Goal: Task Accomplishment & Management: Manage account settings

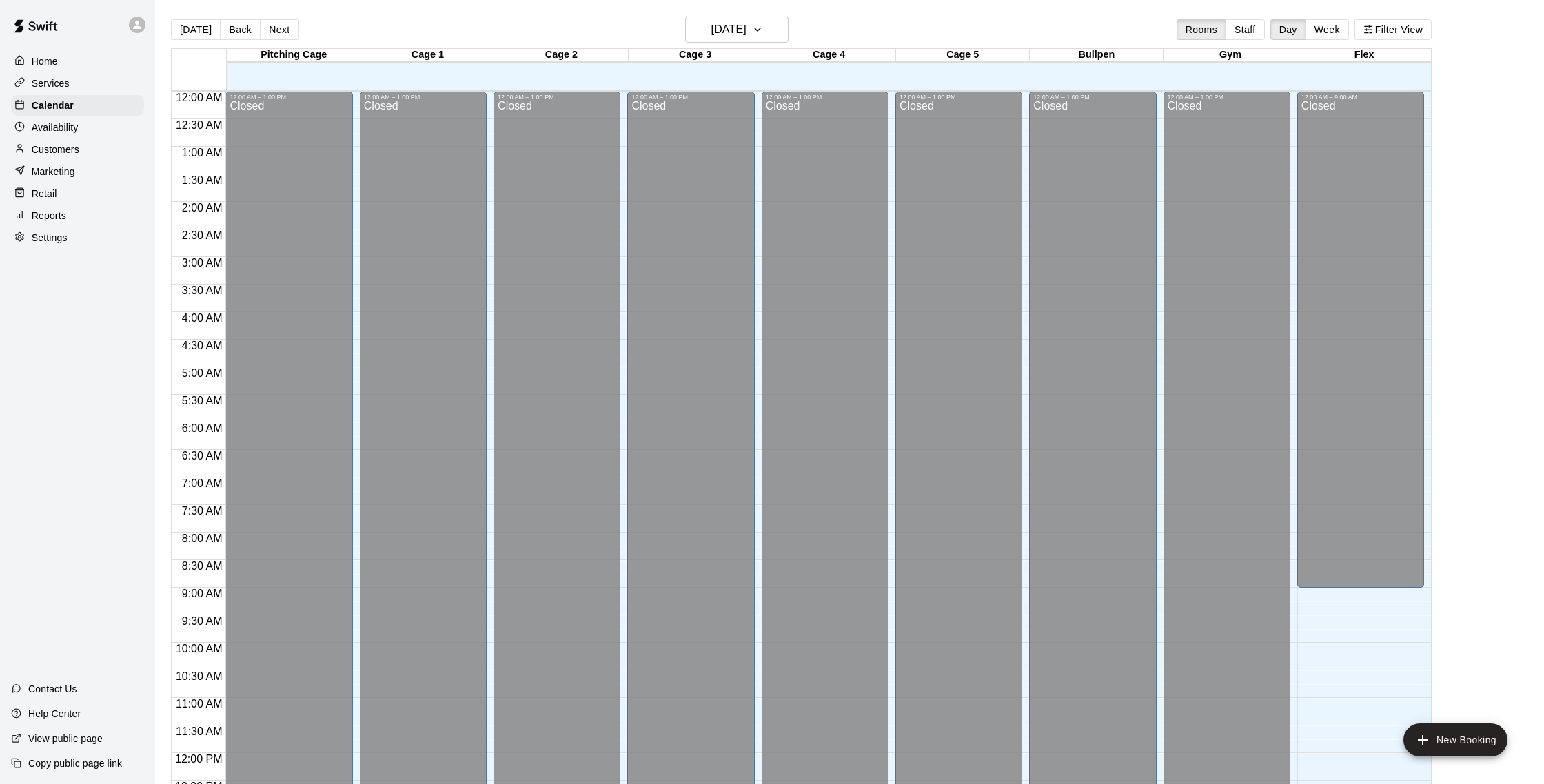
scroll to position [345, 0]
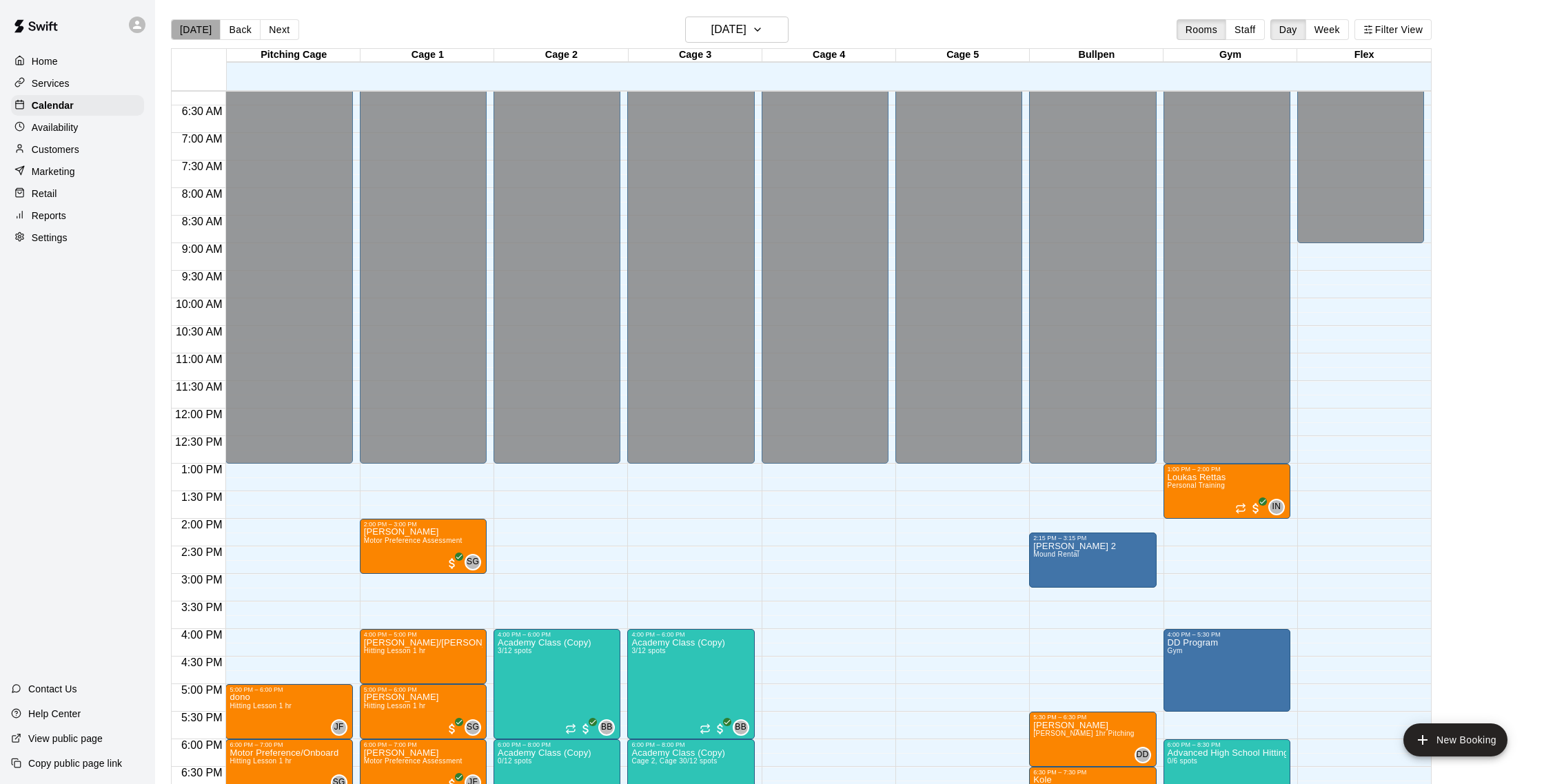
click at [199, 31] on button "[DATE]" at bounding box center [196, 29] width 50 height 20
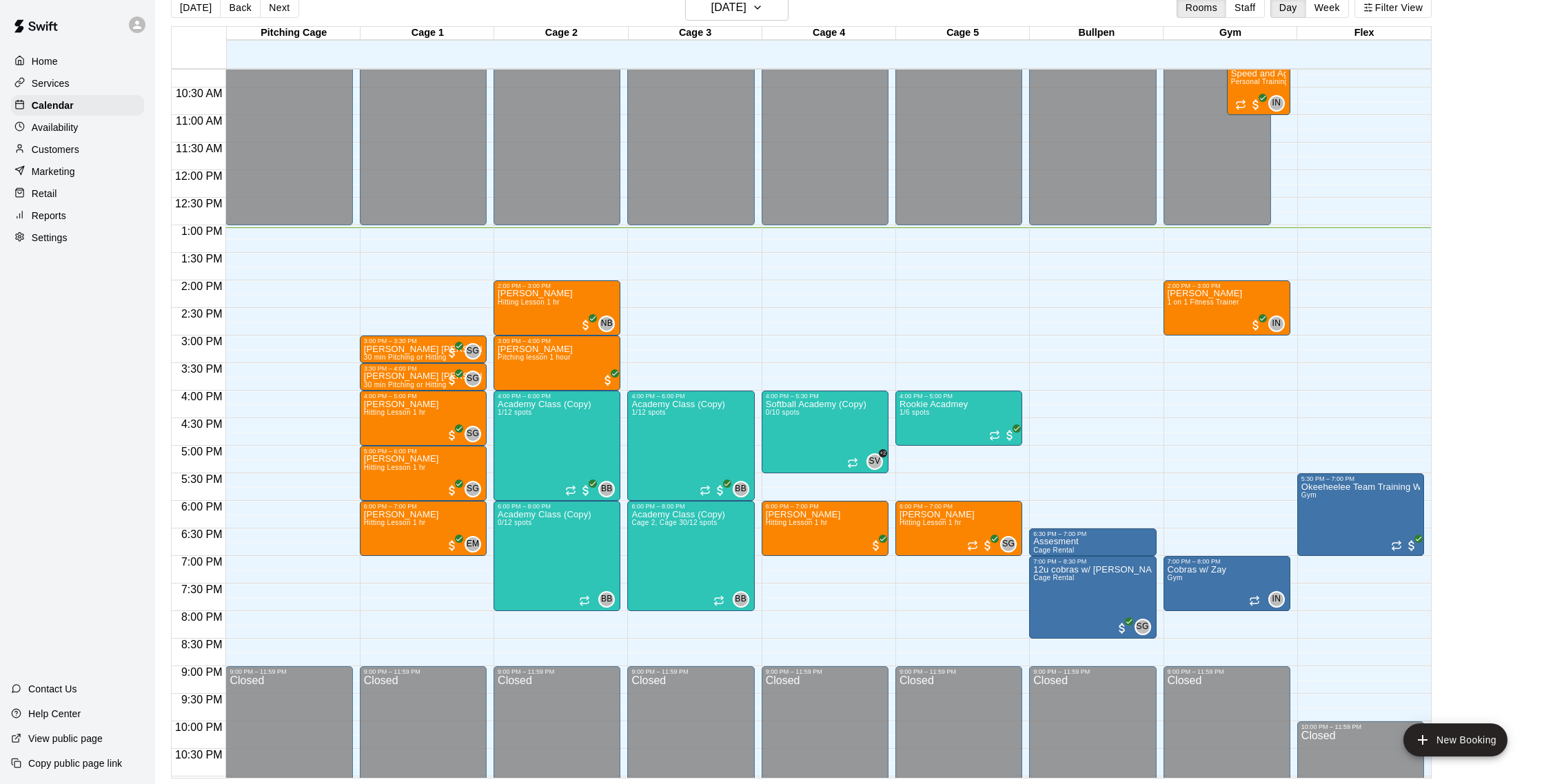
scroll to position [562, 0]
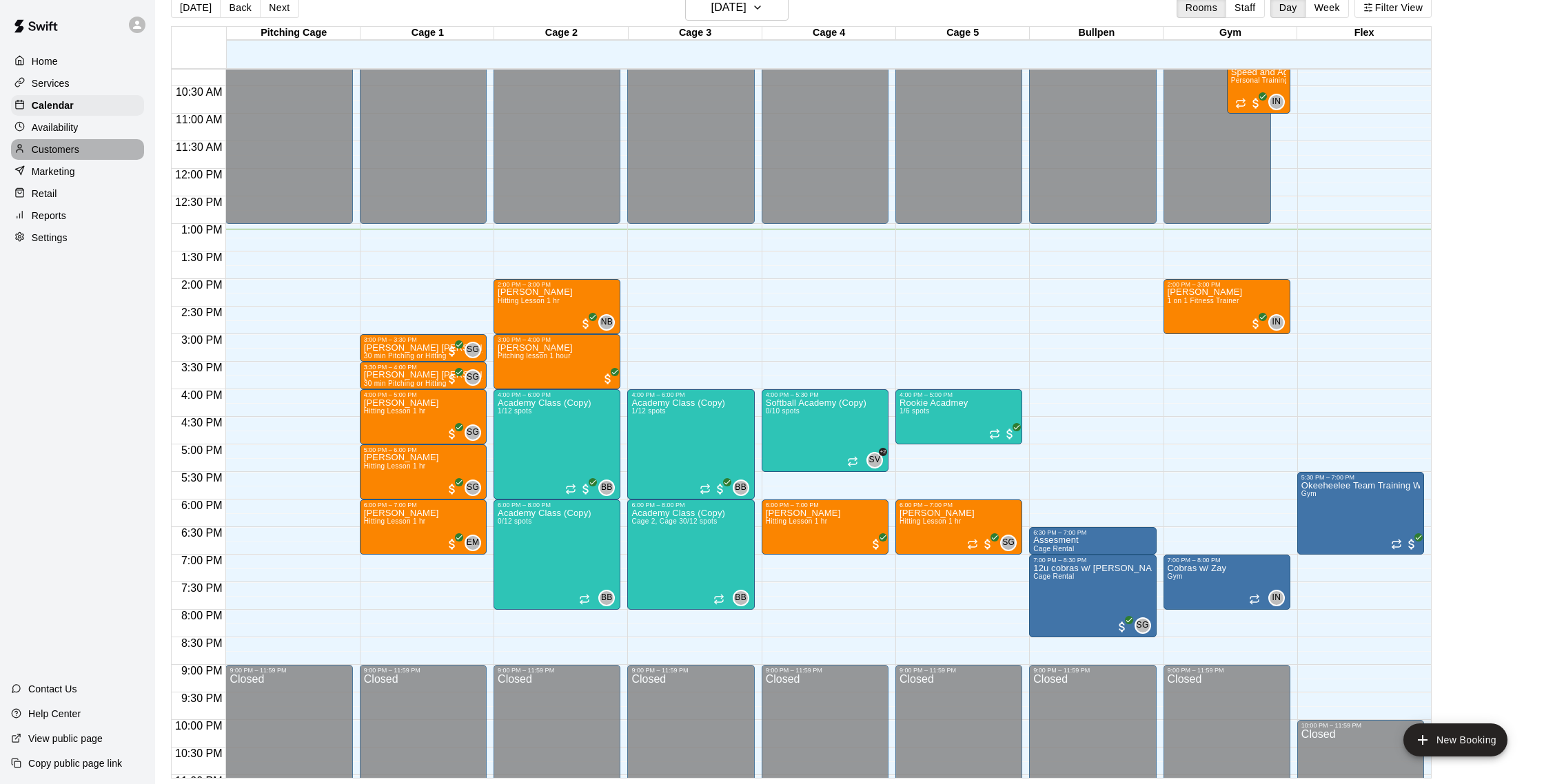
click at [64, 142] on div "Customers" at bounding box center [78, 149] width 133 height 20
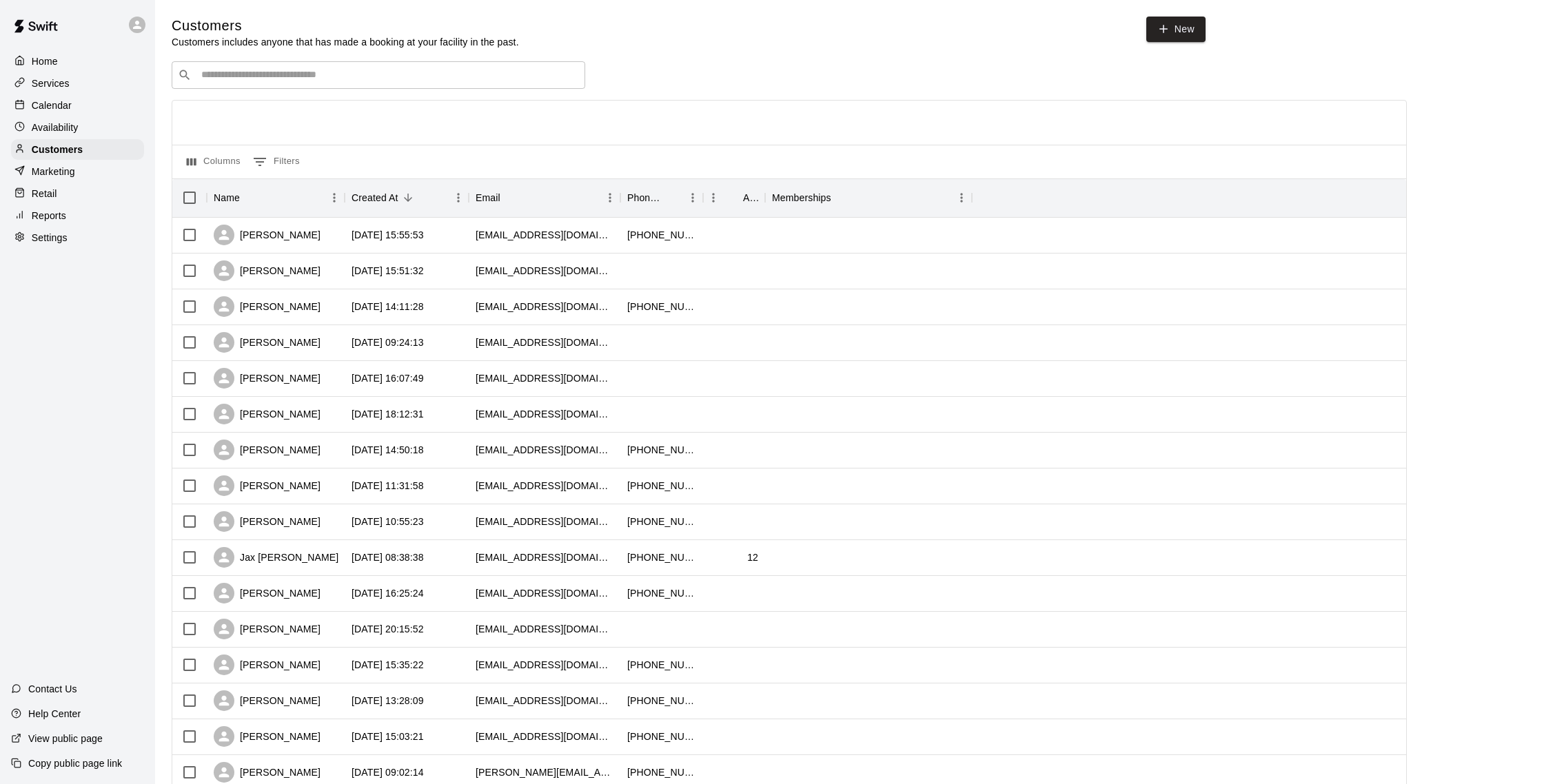
click at [292, 68] on input "Search customers by name or email" at bounding box center [388, 75] width 382 height 14
type input "******"
drag, startPoint x: 242, startPoint y: 75, endPoint x: 176, endPoint y: 73, distance: 66.0
click at [176, 73] on div "​ ****** ​" at bounding box center [379, 75] width 414 height 27
click at [79, 105] on div "Calendar" at bounding box center [78, 105] width 133 height 20
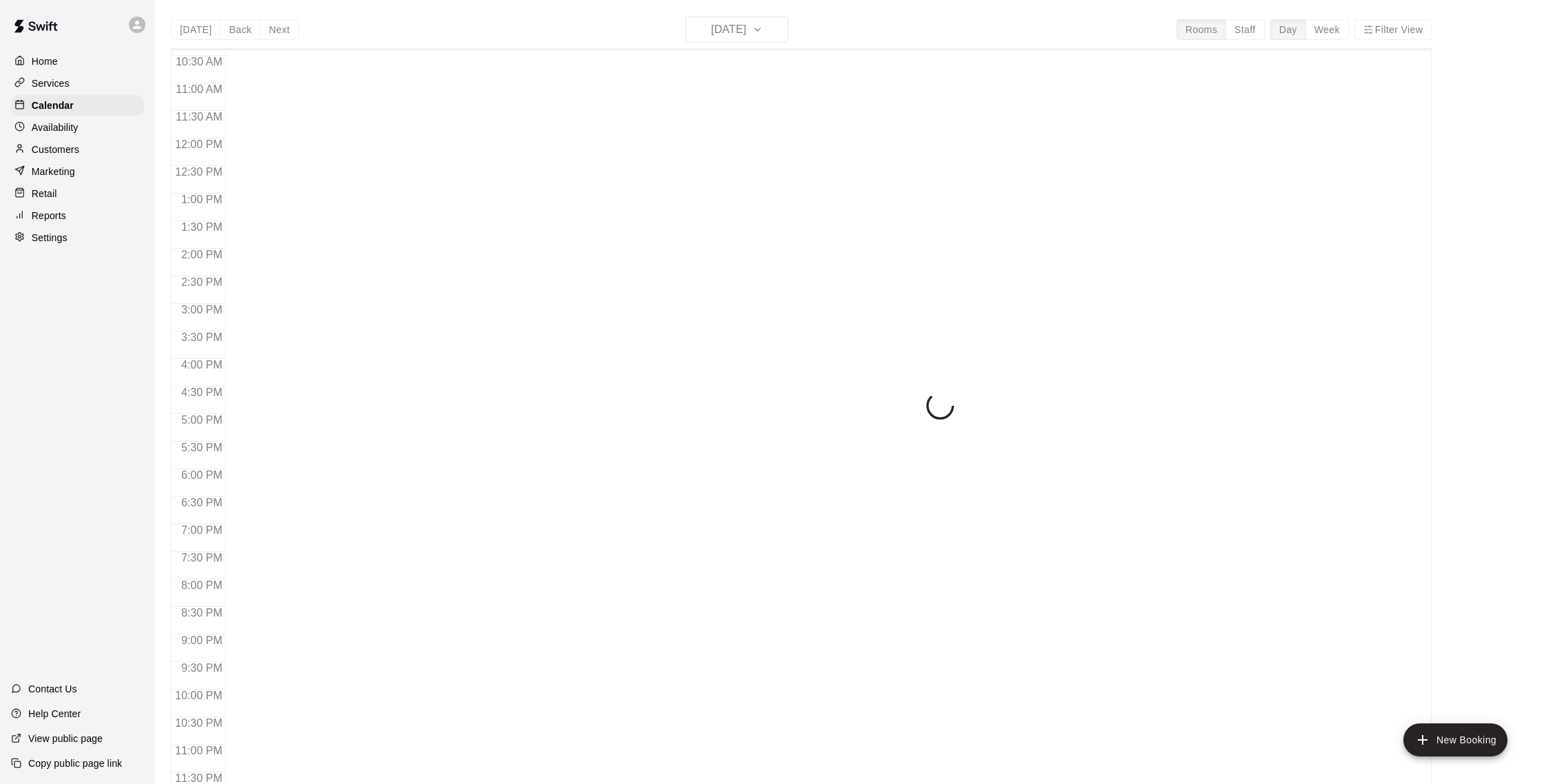
scroll to position [2, 0]
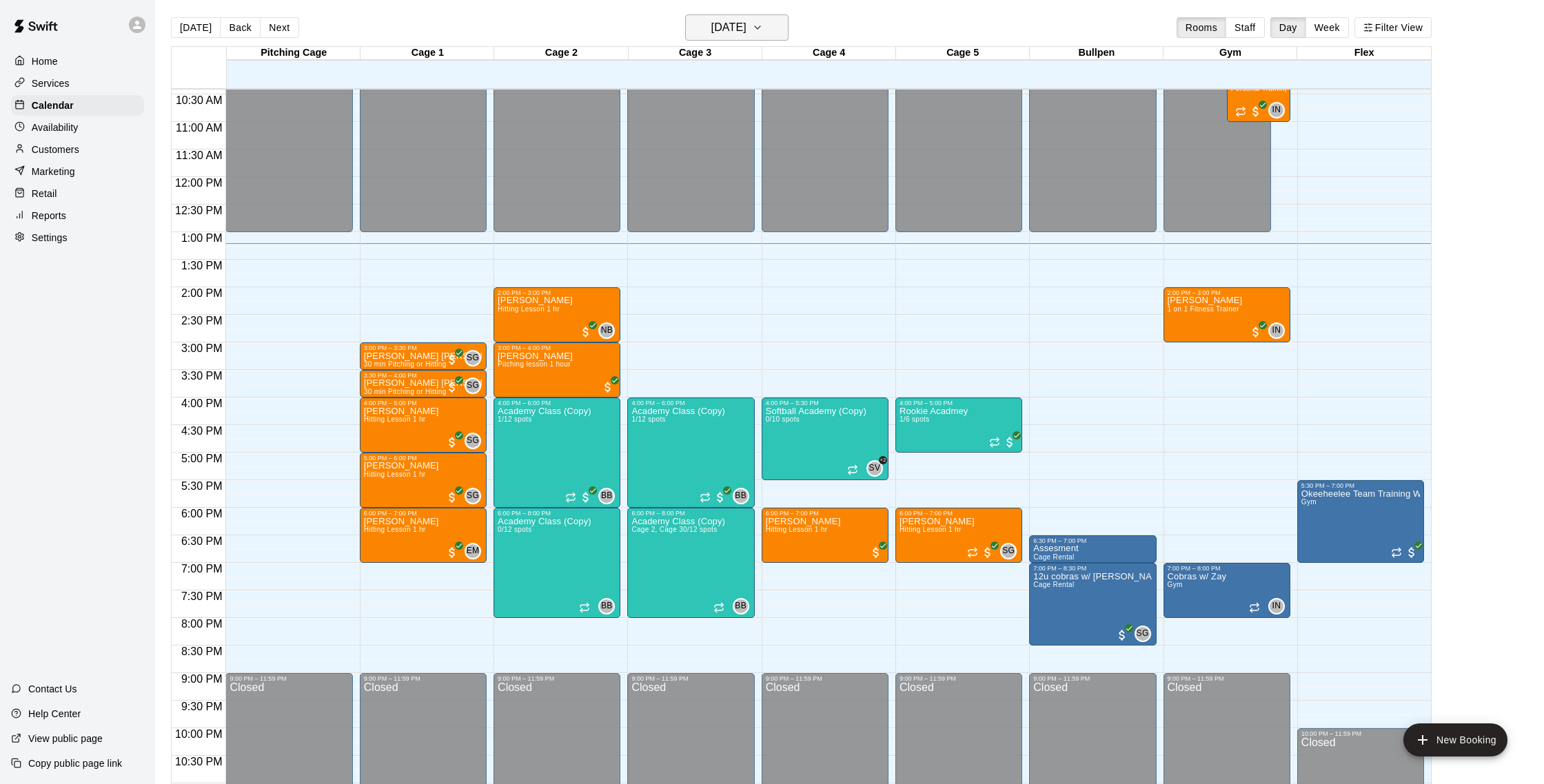
click at [722, 32] on h6 "[DATE]" at bounding box center [729, 27] width 35 height 19
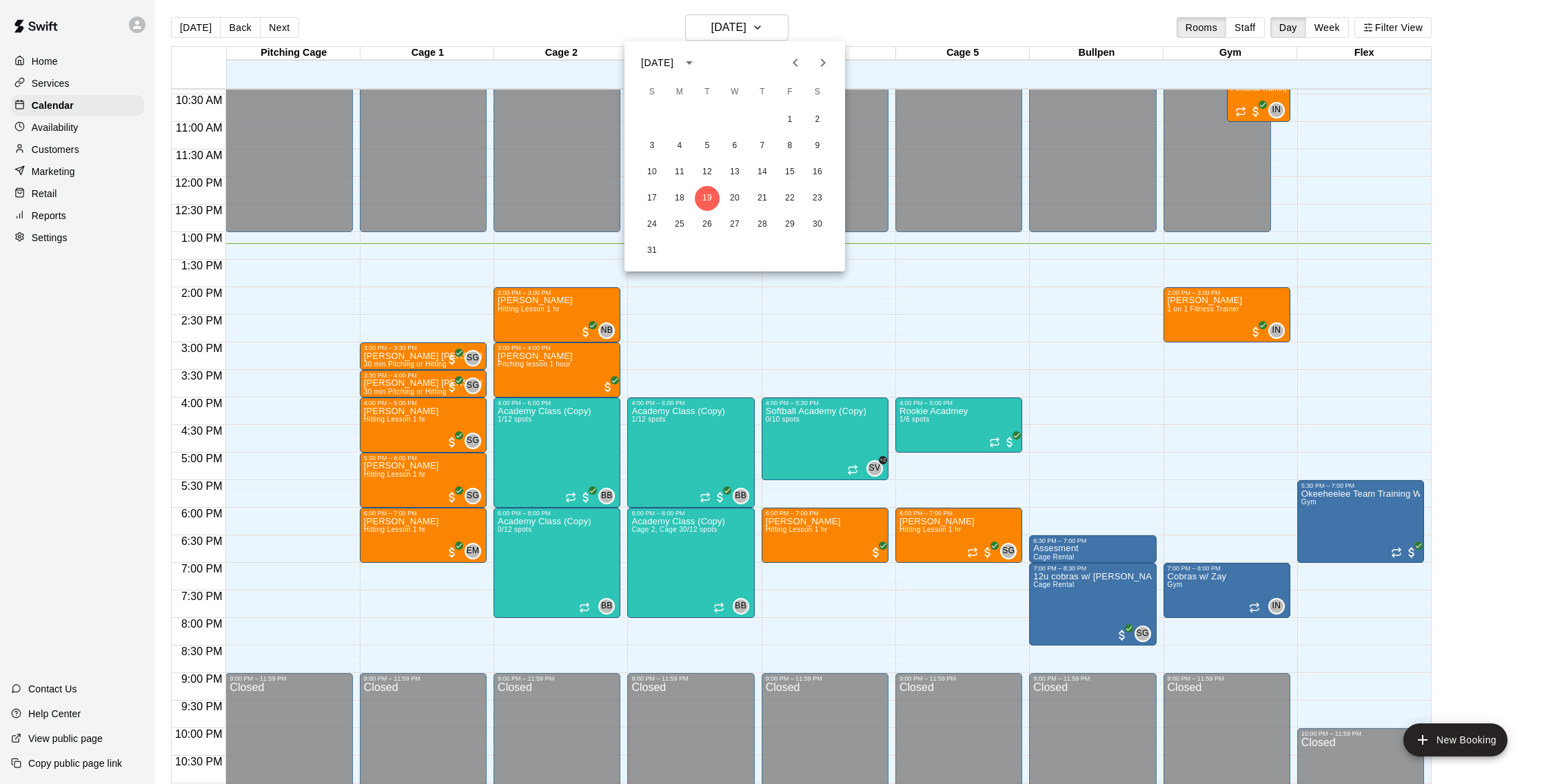
click at [977, 34] on div at bounding box center [772, 392] width 1544 height 784
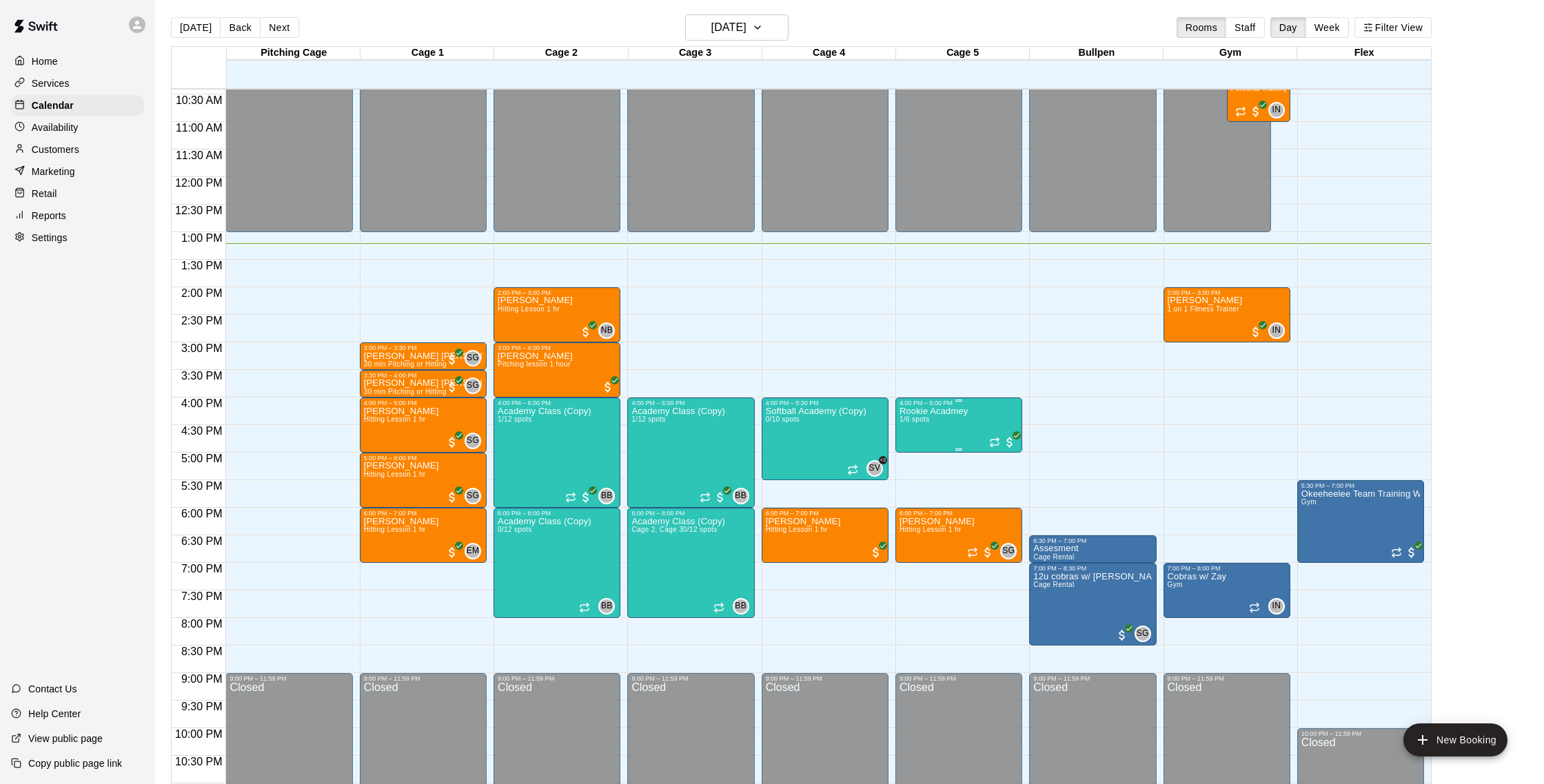
click at [976, 400] on div at bounding box center [958, 401] width 118 height 2
click at [919, 454] on img "edit" at bounding box center [913, 447] width 16 height 16
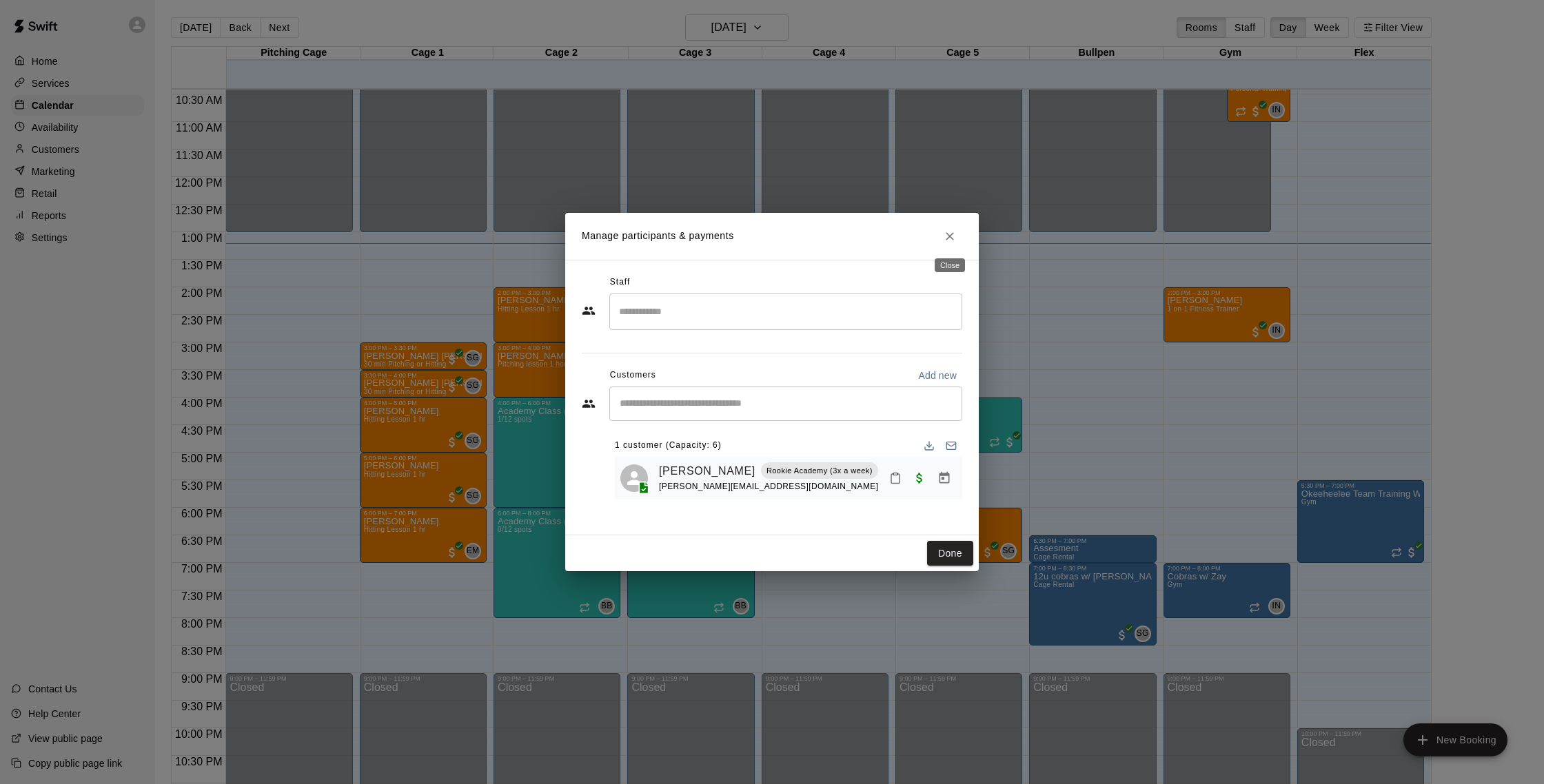
click at [954, 238] on icon "Close" at bounding box center [950, 236] width 14 height 14
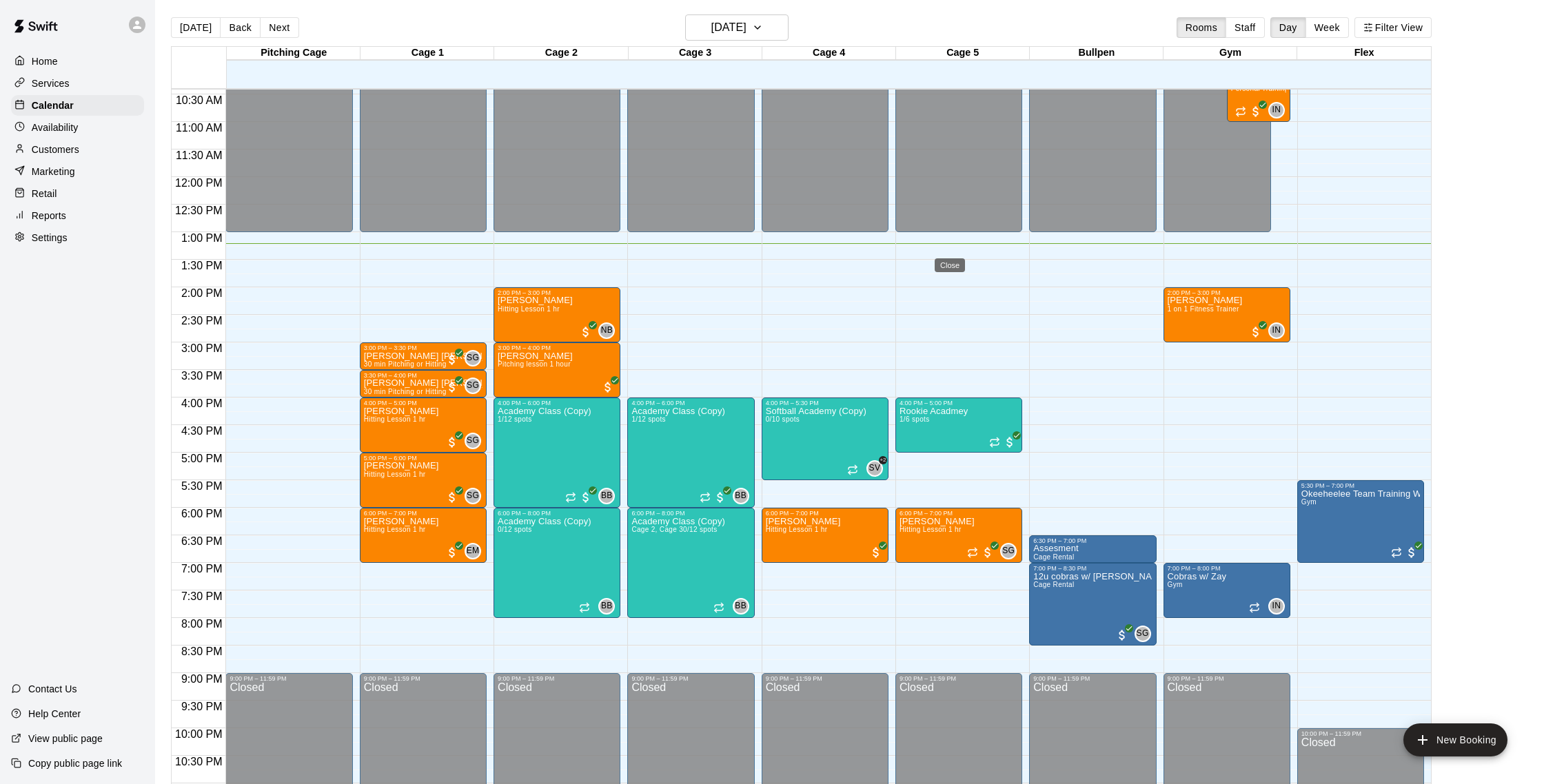
scroll to position [577, 0]
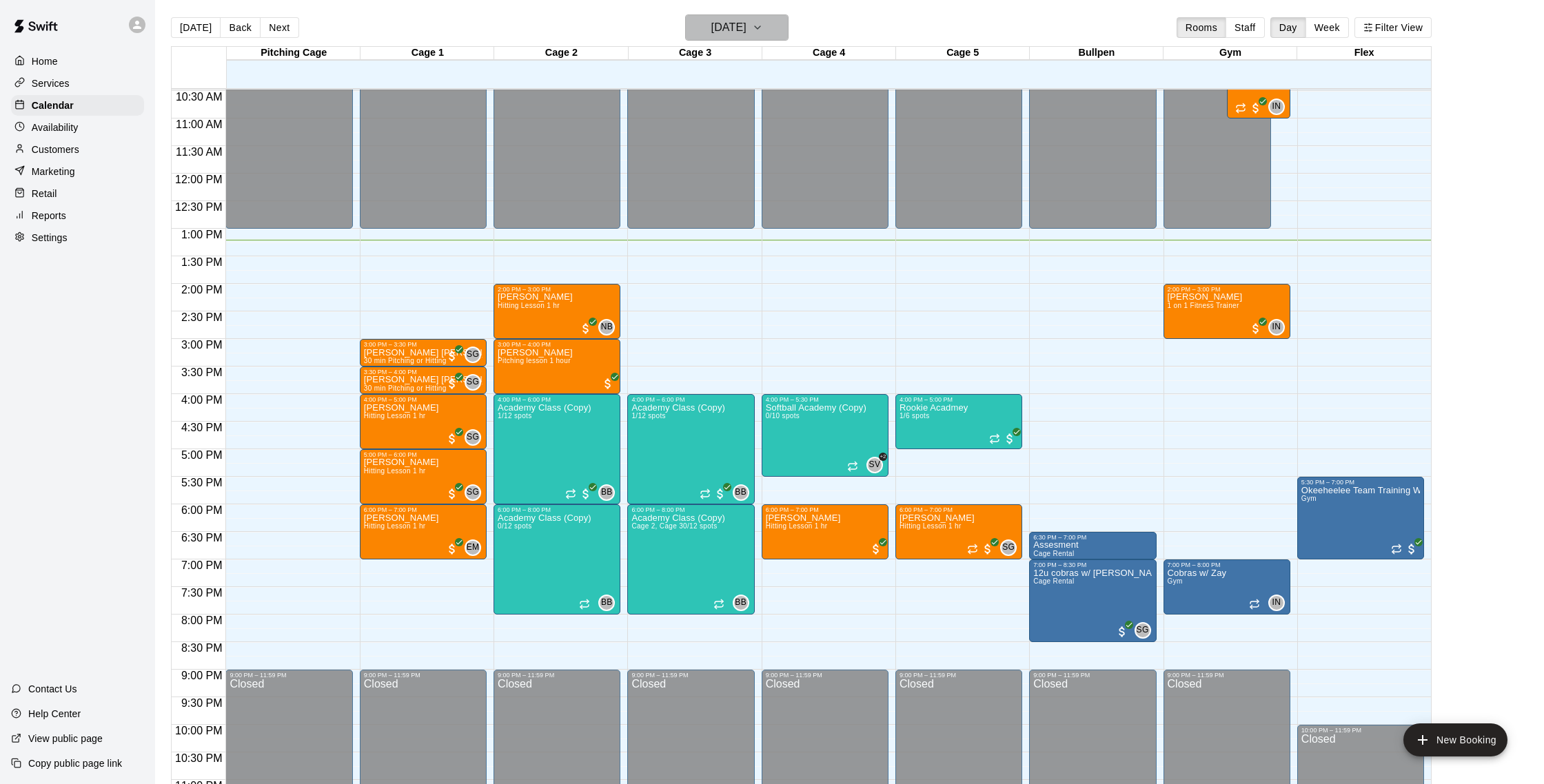
click at [727, 29] on h6 "[DATE]" at bounding box center [729, 27] width 35 height 19
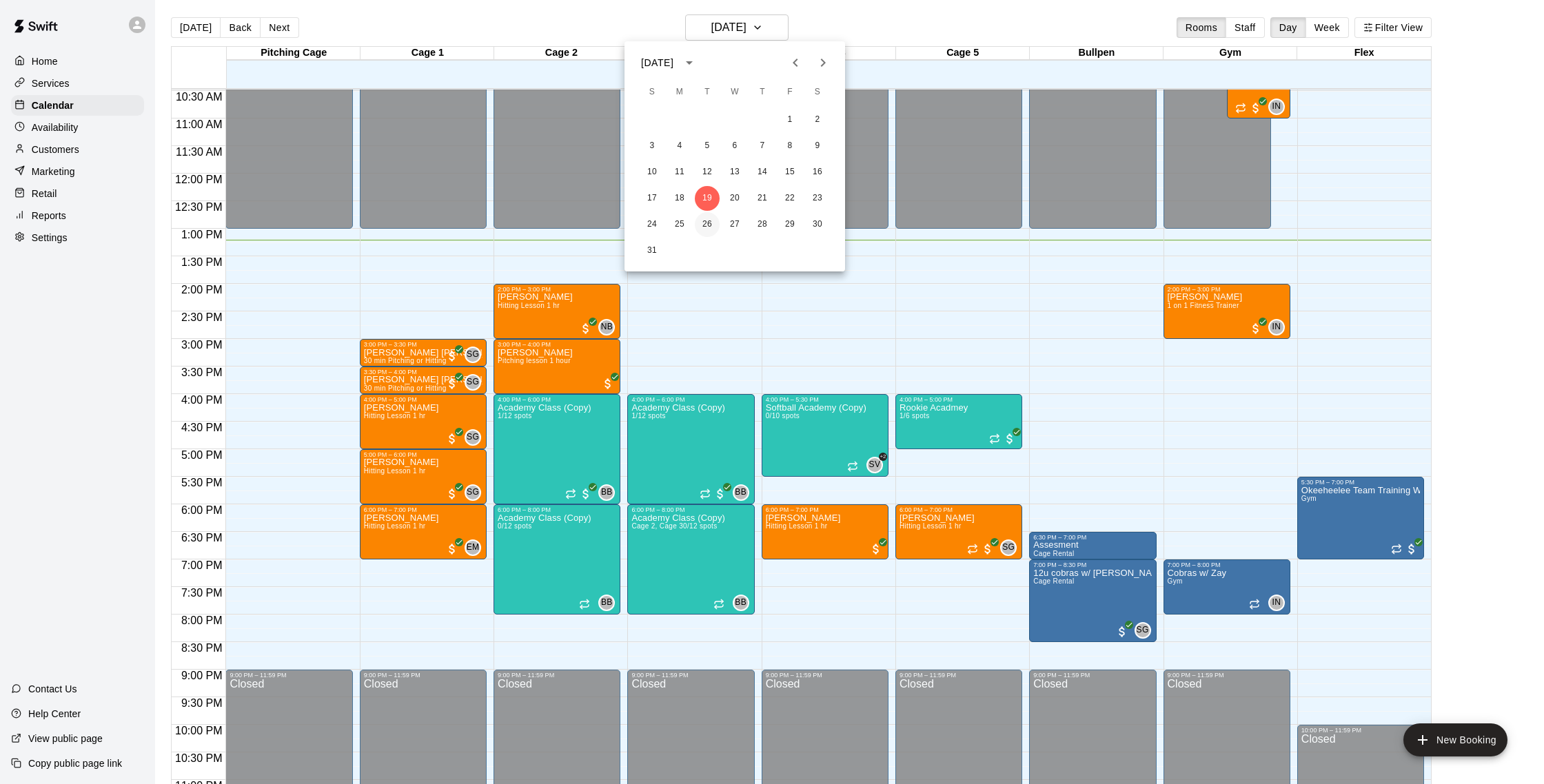
click at [711, 220] on button "26" at bounding box center [707, 224] width 25 height 25
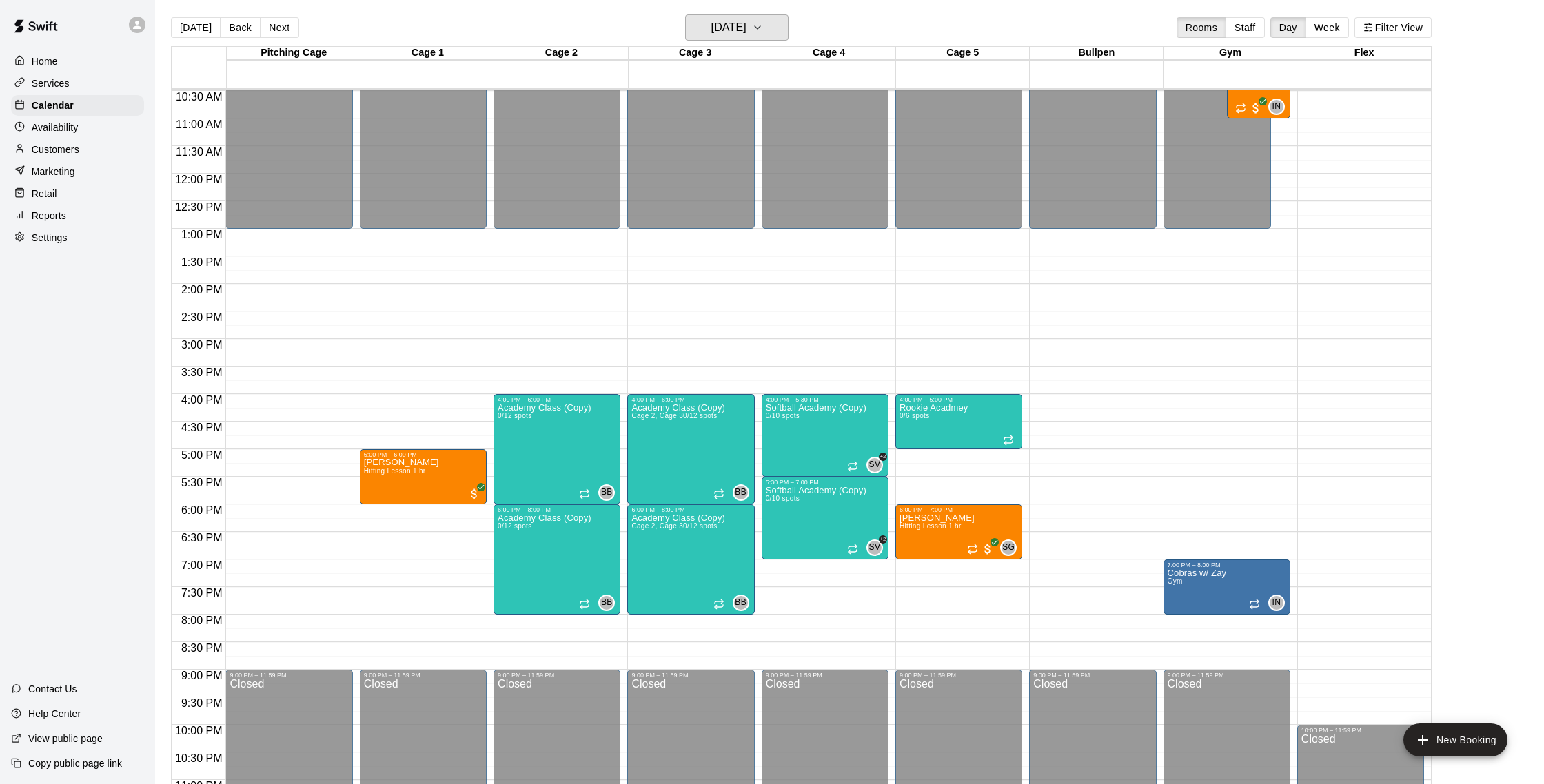
scroll to position [0, 0]
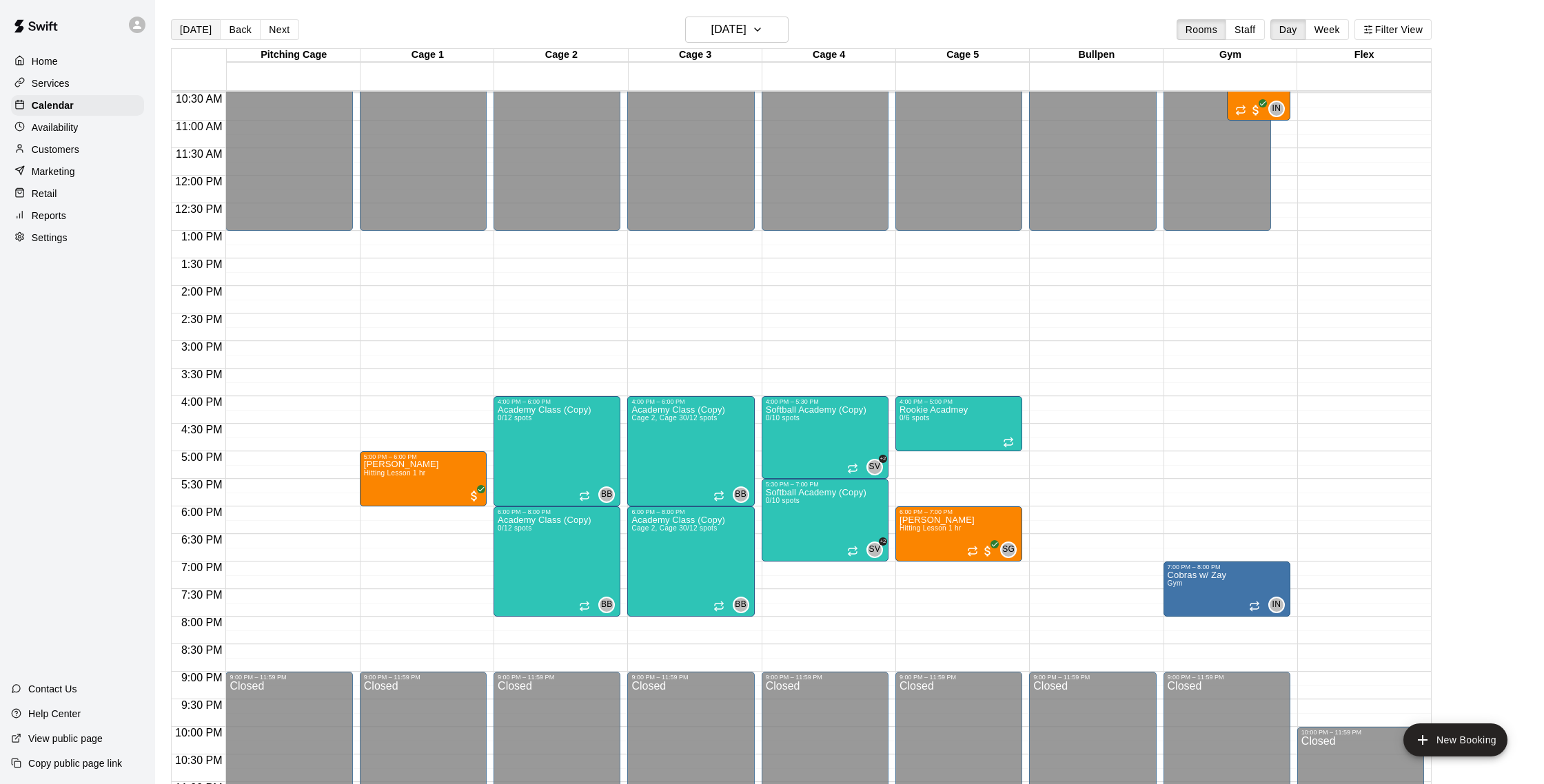
click at [177, 30] on button "[DATE]" at bounding box center [196, 29] width 50 height 20
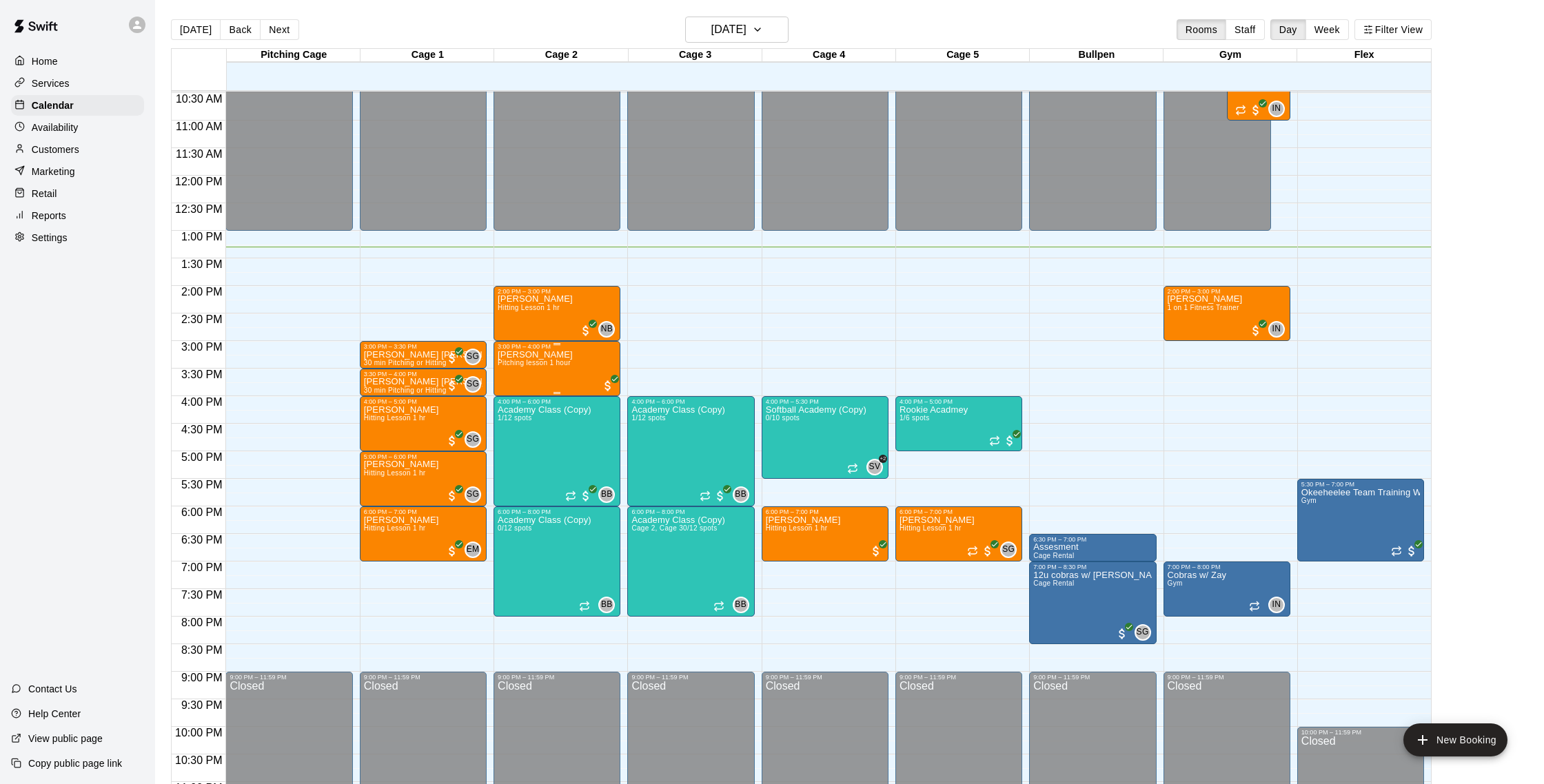
drag, startPoint x: 542, startPoint y: 366, endPoint x: 535, endPoint y: 361, distance: 8.6
click at [535, 361] on span "Pitching lesson 1 hour" at bounding box center [534, 363] width 73 height 8
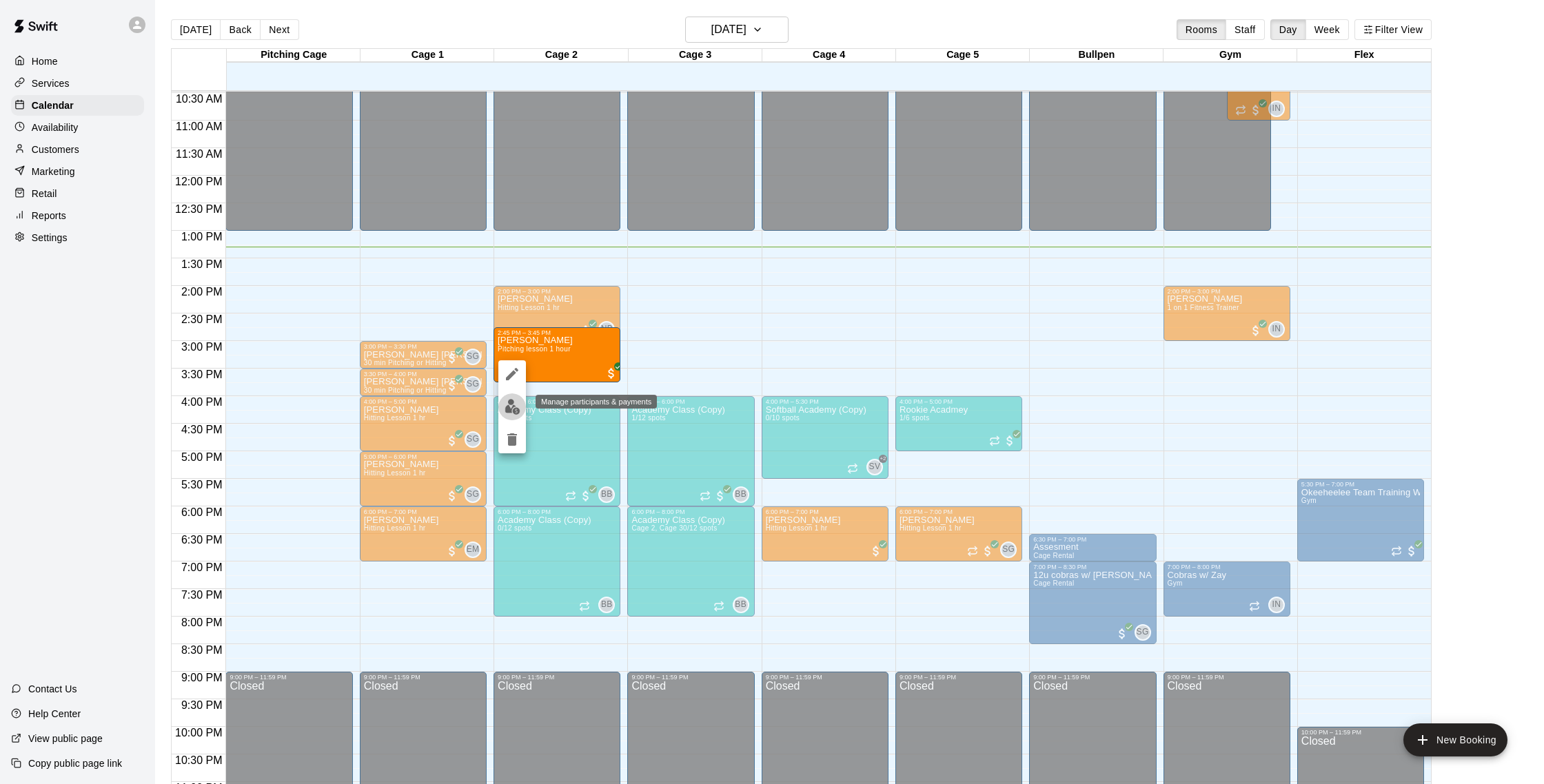
click at [511, 403] on img "edit" at bounding box center [512, 407] width 16 height 16
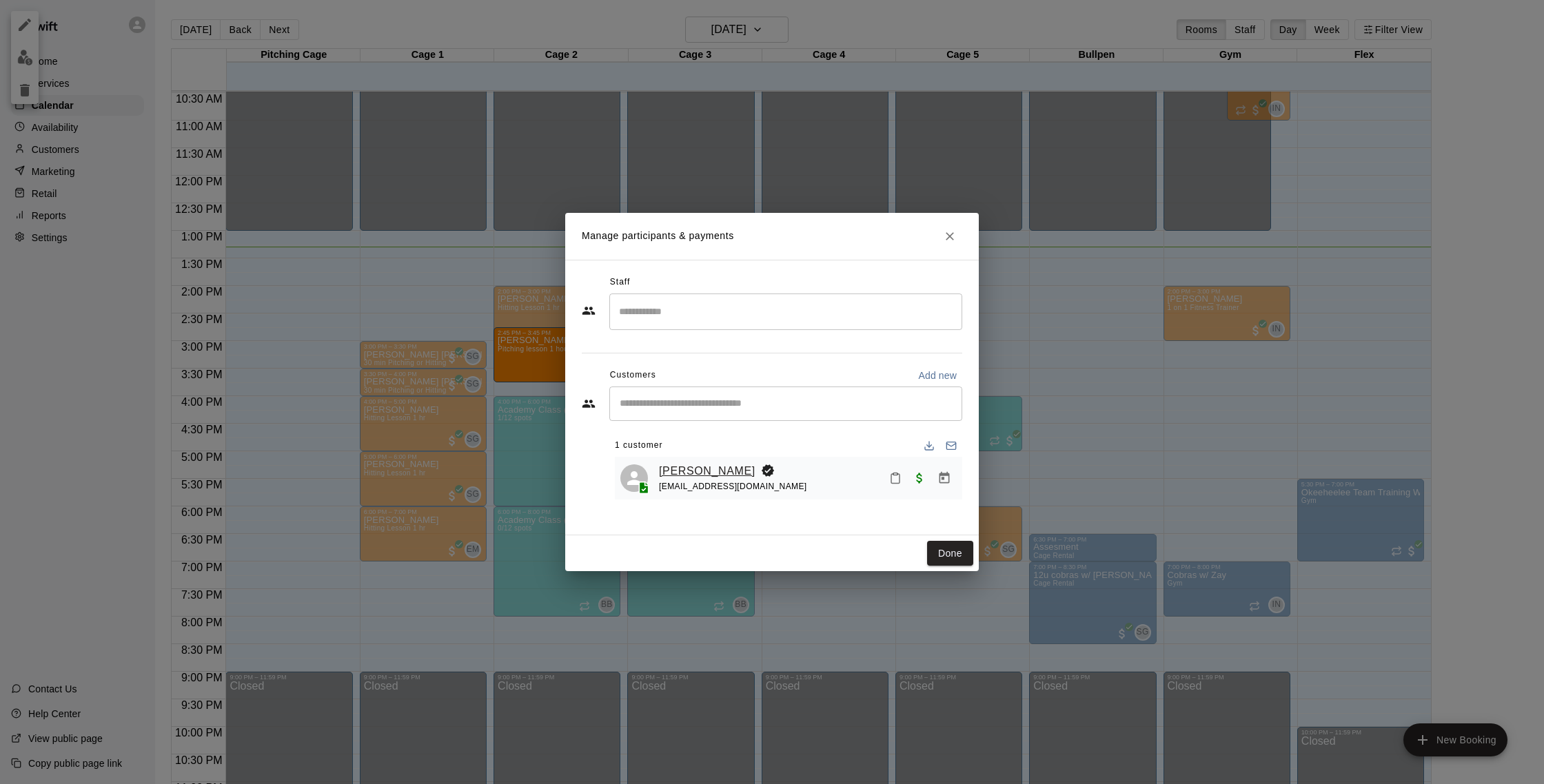
click at [709, 476] on link "[PERSON_NAME]" at bounding box center [707, 471] width 96 height 18
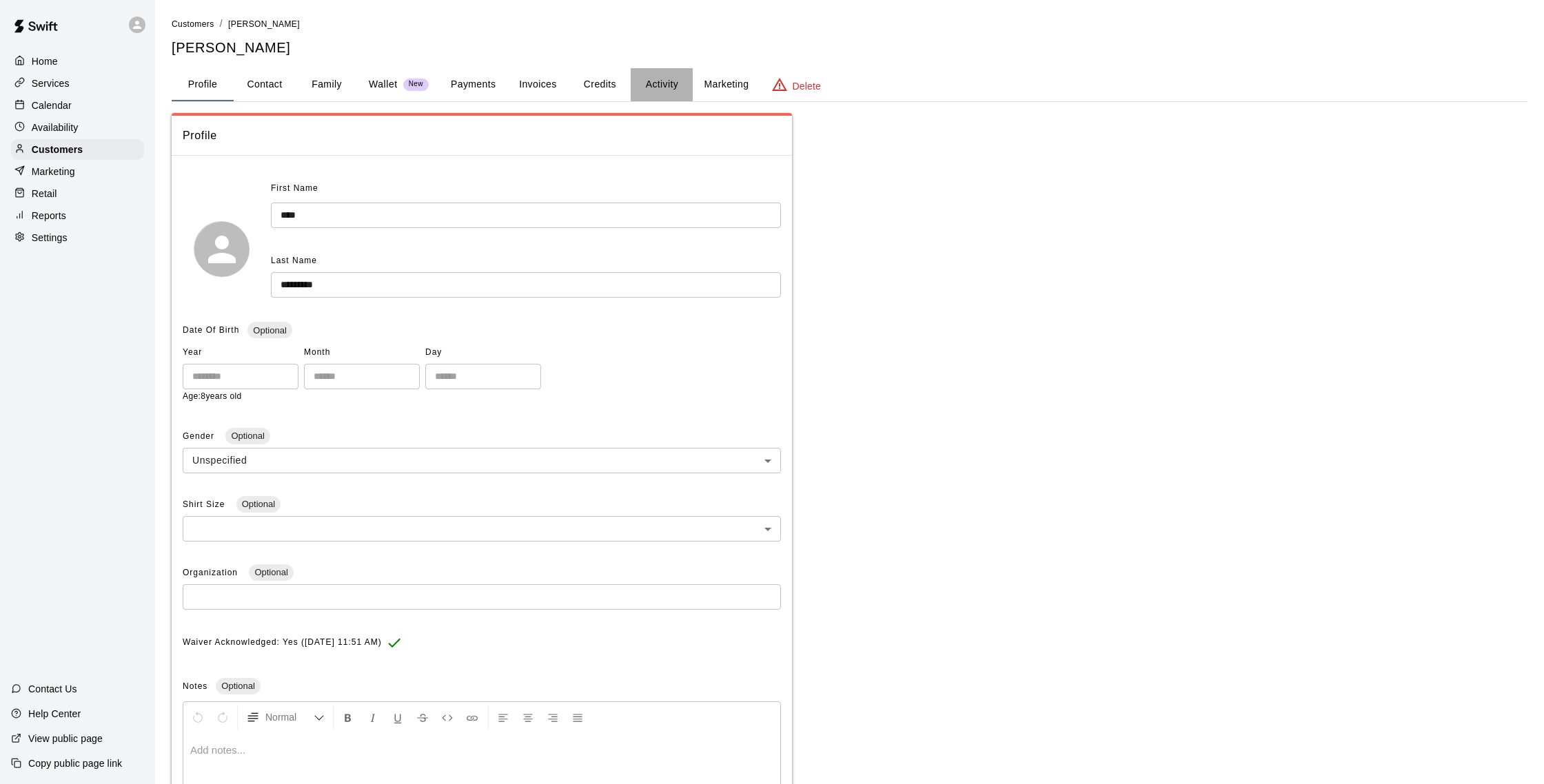
click at [670, 80] on button "Activity" at bounding box center [661, 85] width 62 height 33
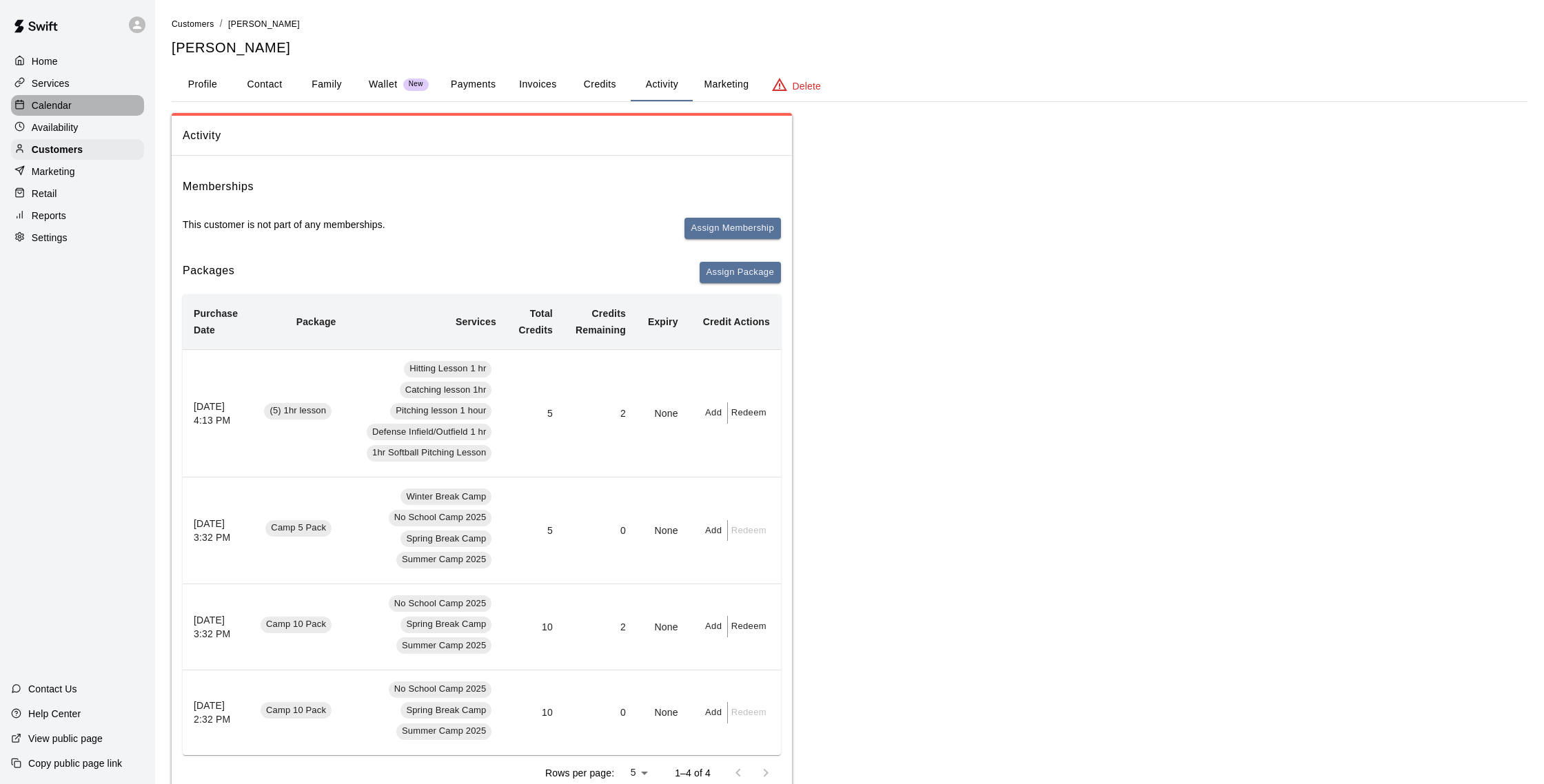
click at [55, 104] on p "Calendar" at bounding box center [52, 105] width 40 height 14
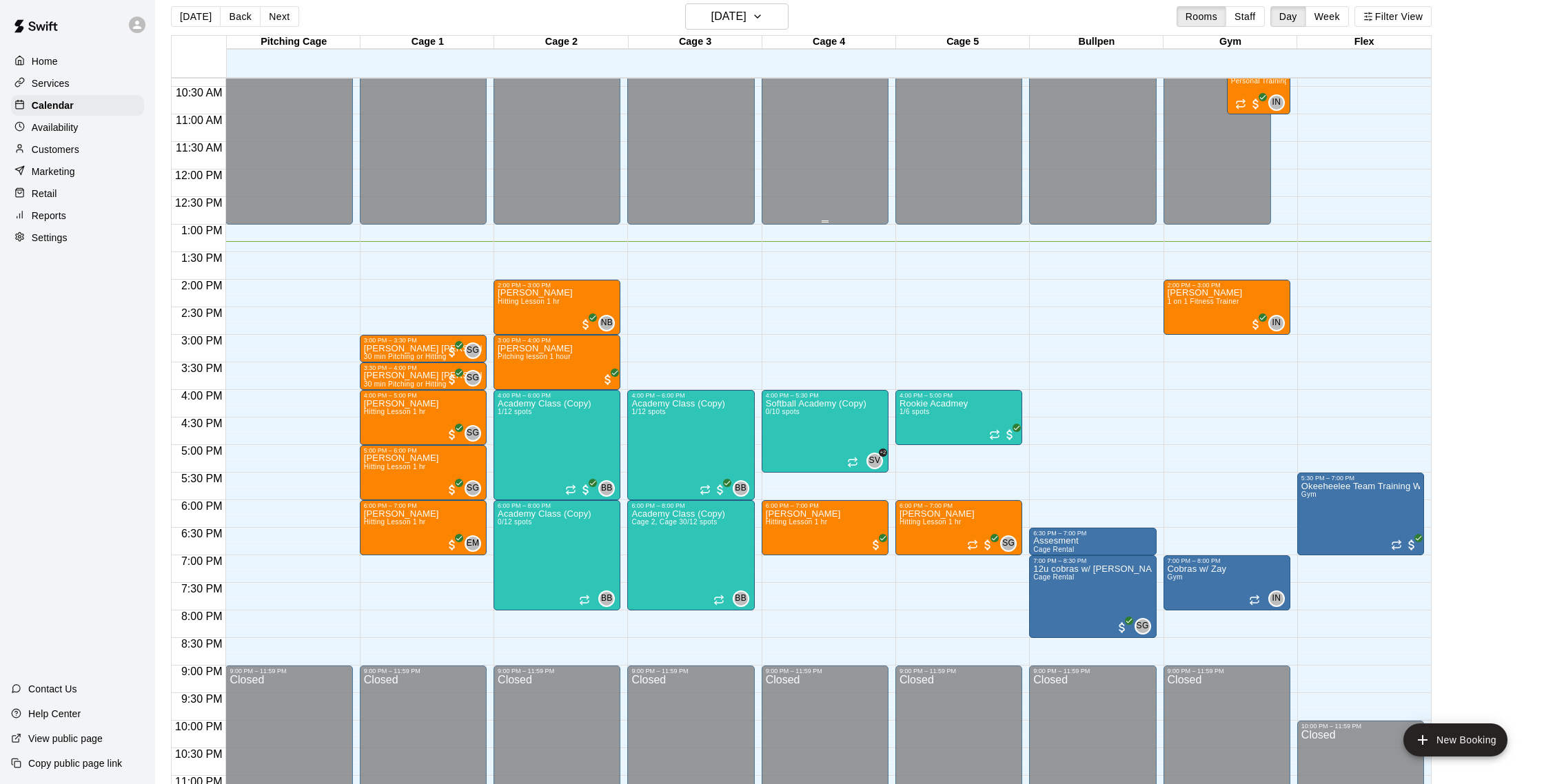
scroll to position [17, 0]
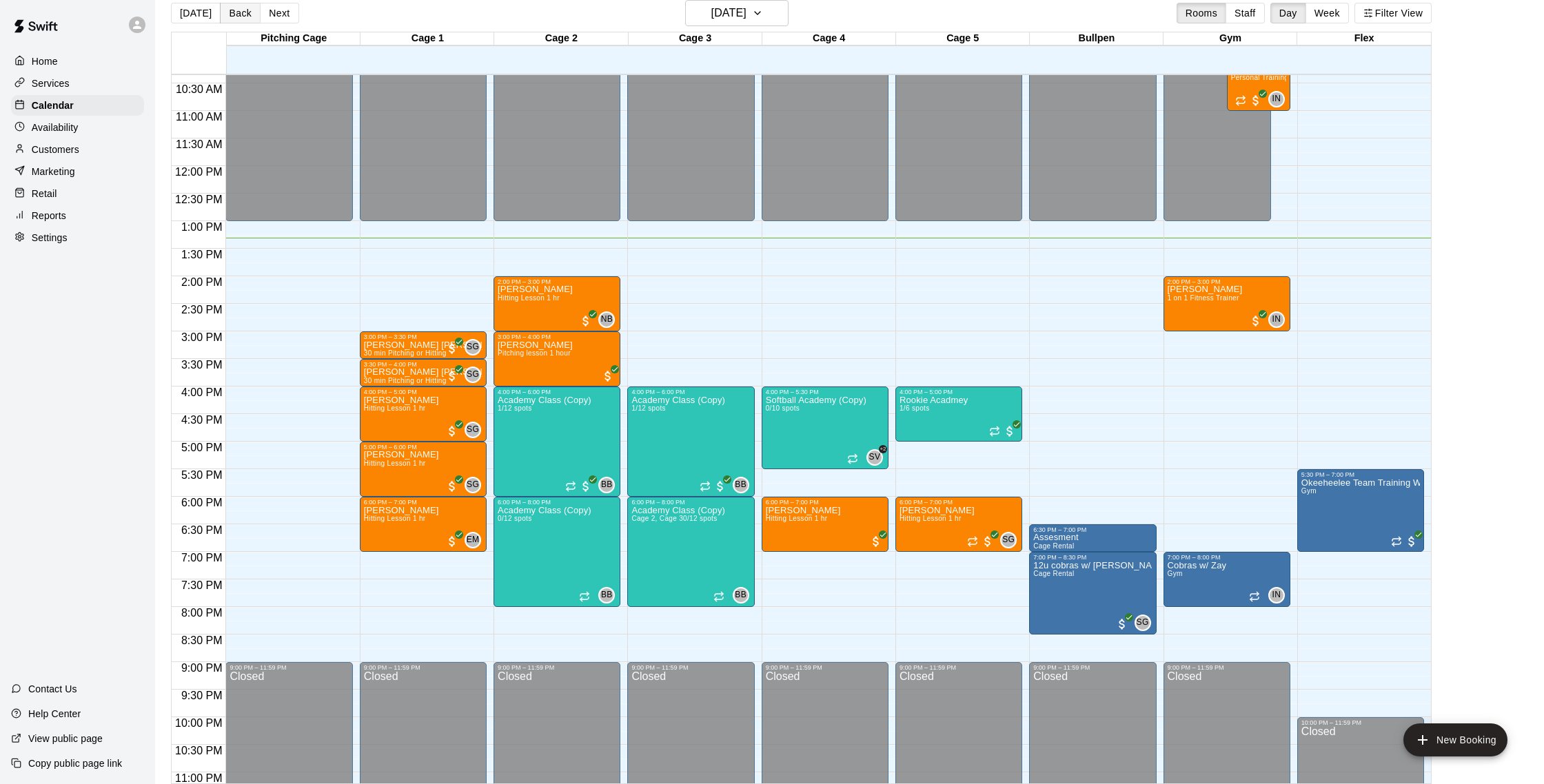
click at [250, 14] on button "Back" at bounding box center [240, 13] width 41 height 20
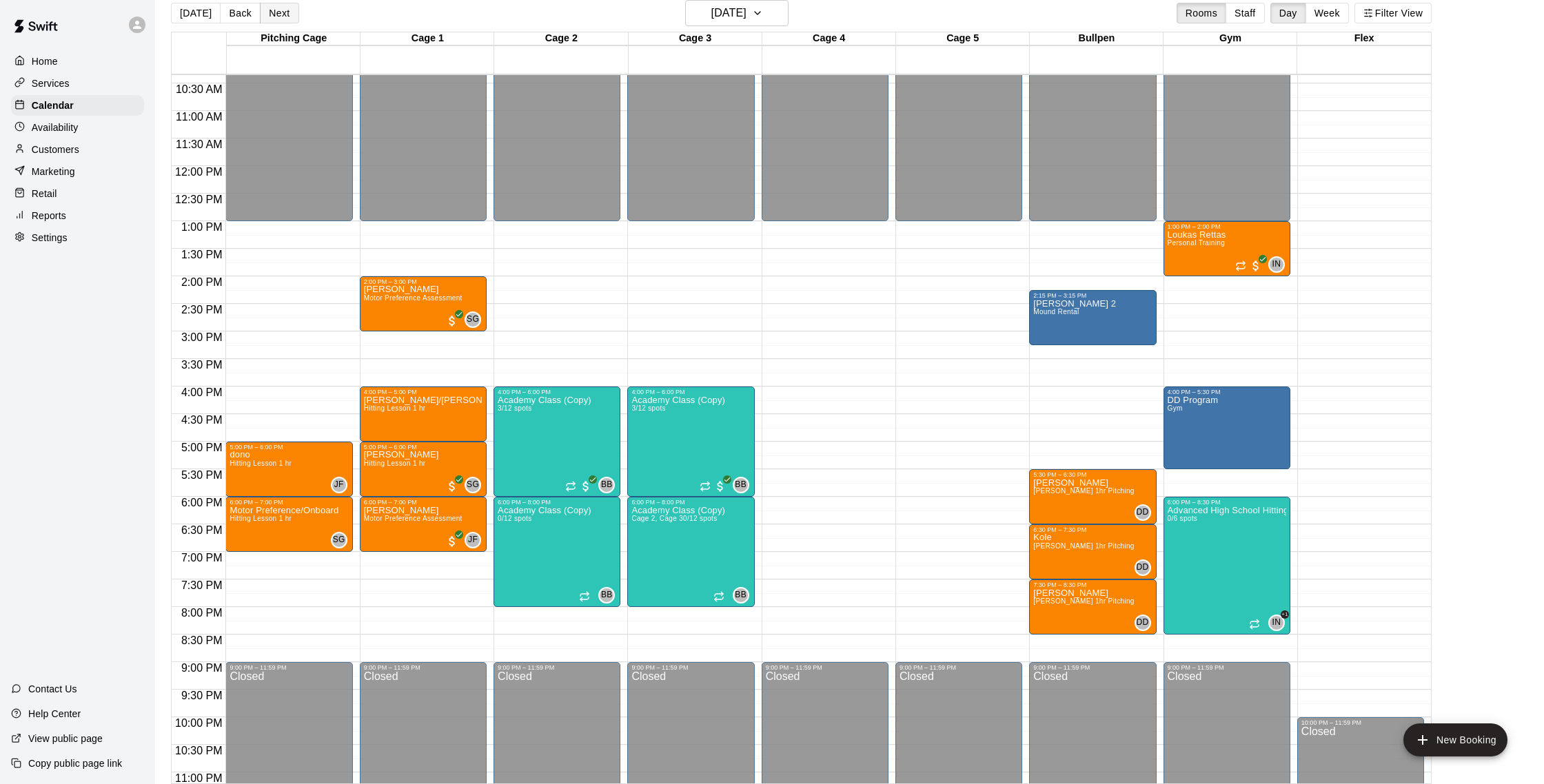
click at [265, 14] on button "Next" at bounding box center [279, 13] width 39 height 20
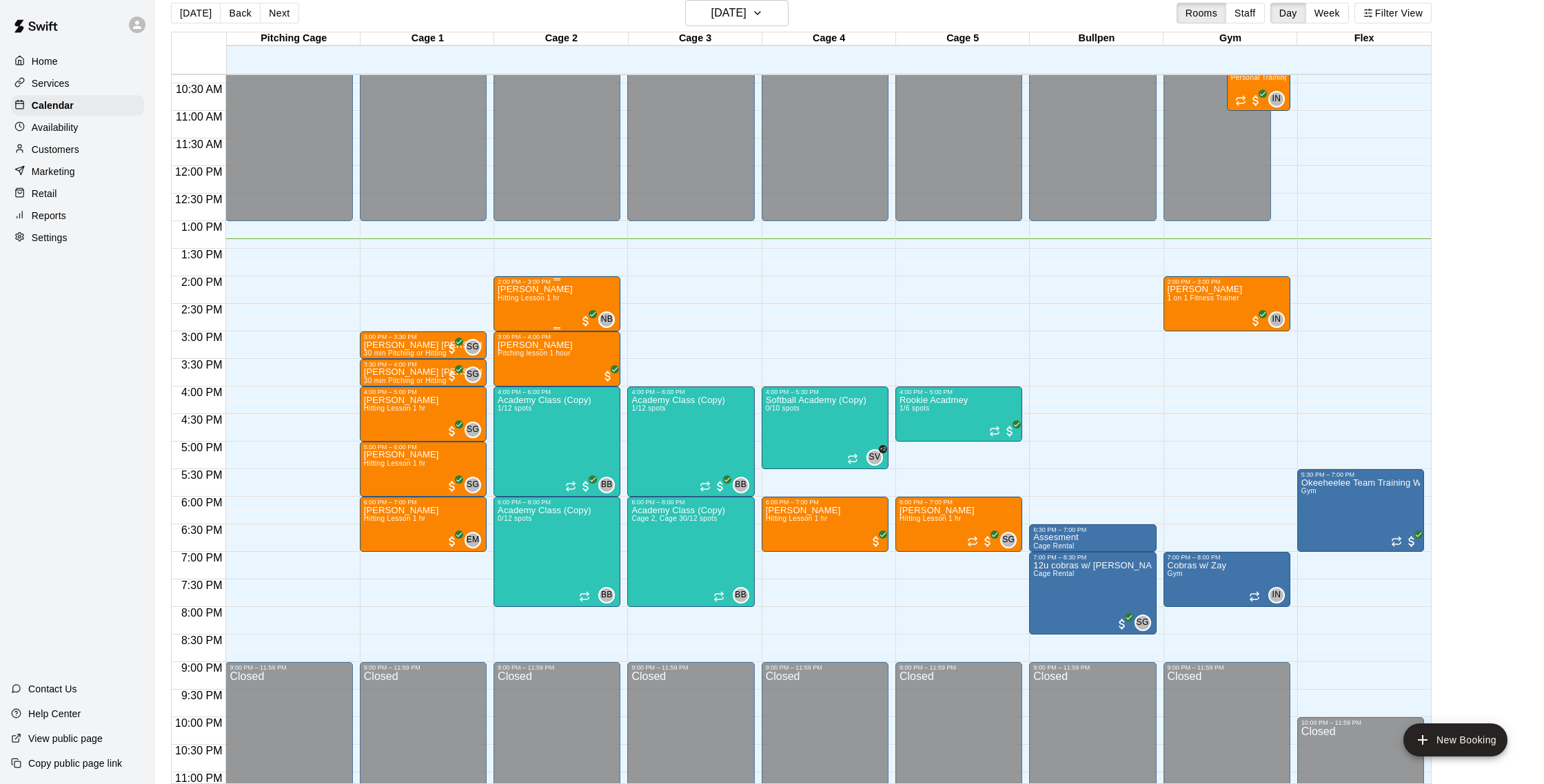
click at [536, 301] on span "Hitting Lesson 1 hr" at bounding box center [529, 298] width 62 height 8
click at [519, 342] on img "edit" at bounding box center [512, 342] width 16 height 16
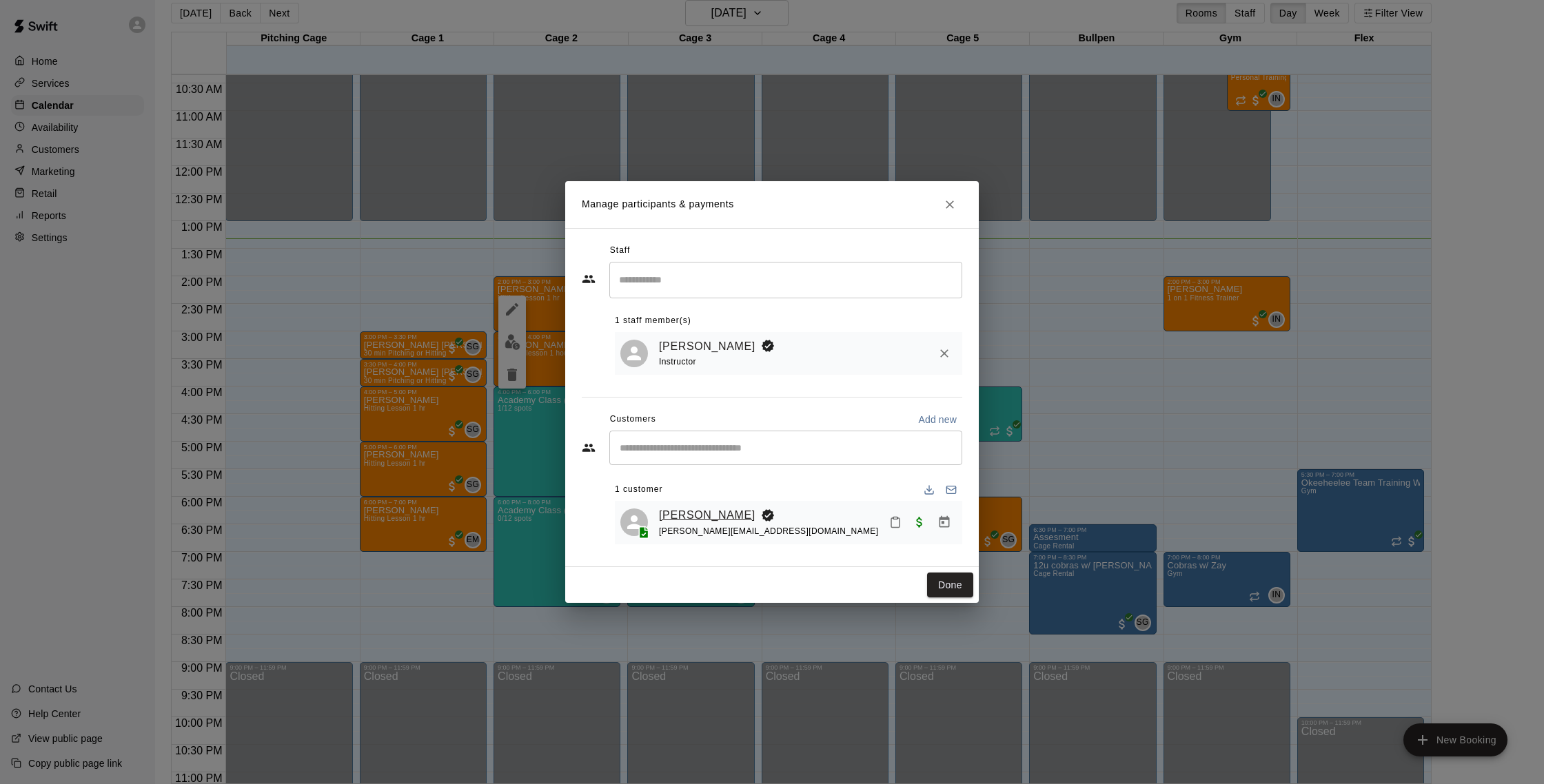
click at [687, 519] on link "[PERSON_NAME]" at bounding box center [707, 516] width 96 height 18
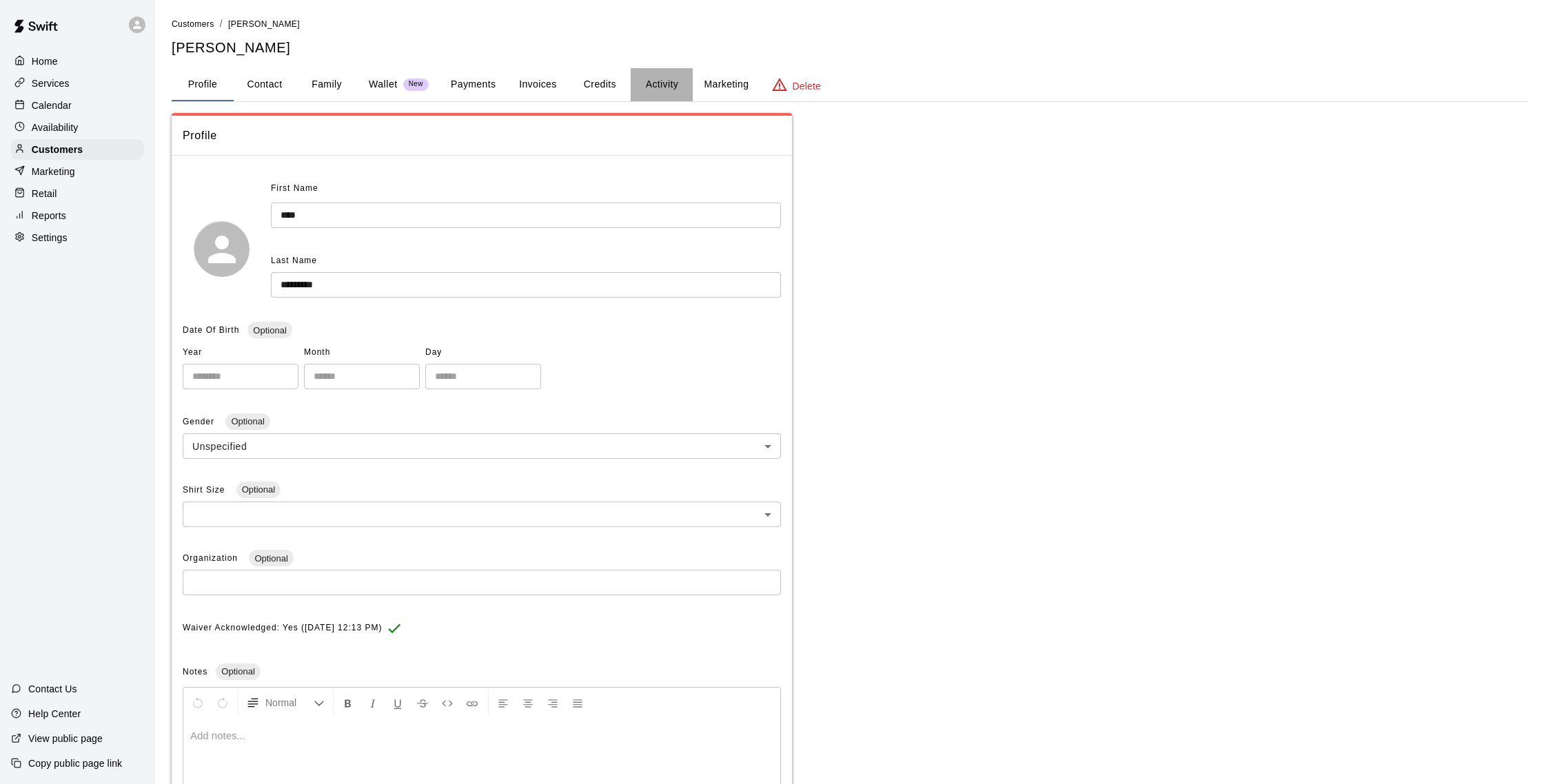
click at [678, 80] on button "Activity" at bounding box center [661, 85] width 62 height 33
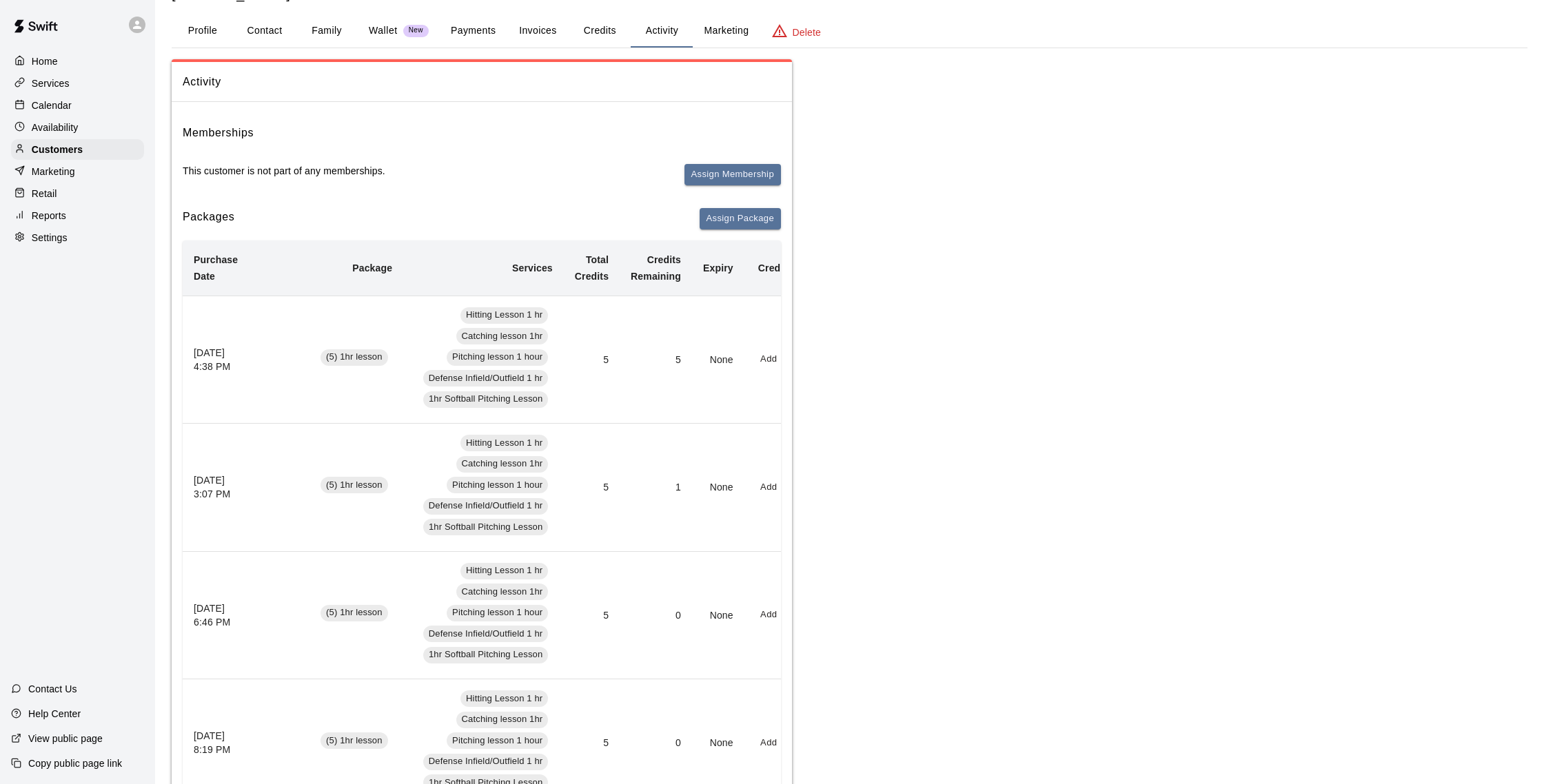
scroll to position [55, 0]
click at [314, 34] on button "Family" at bounding box center [327, 30] width 62 height 33
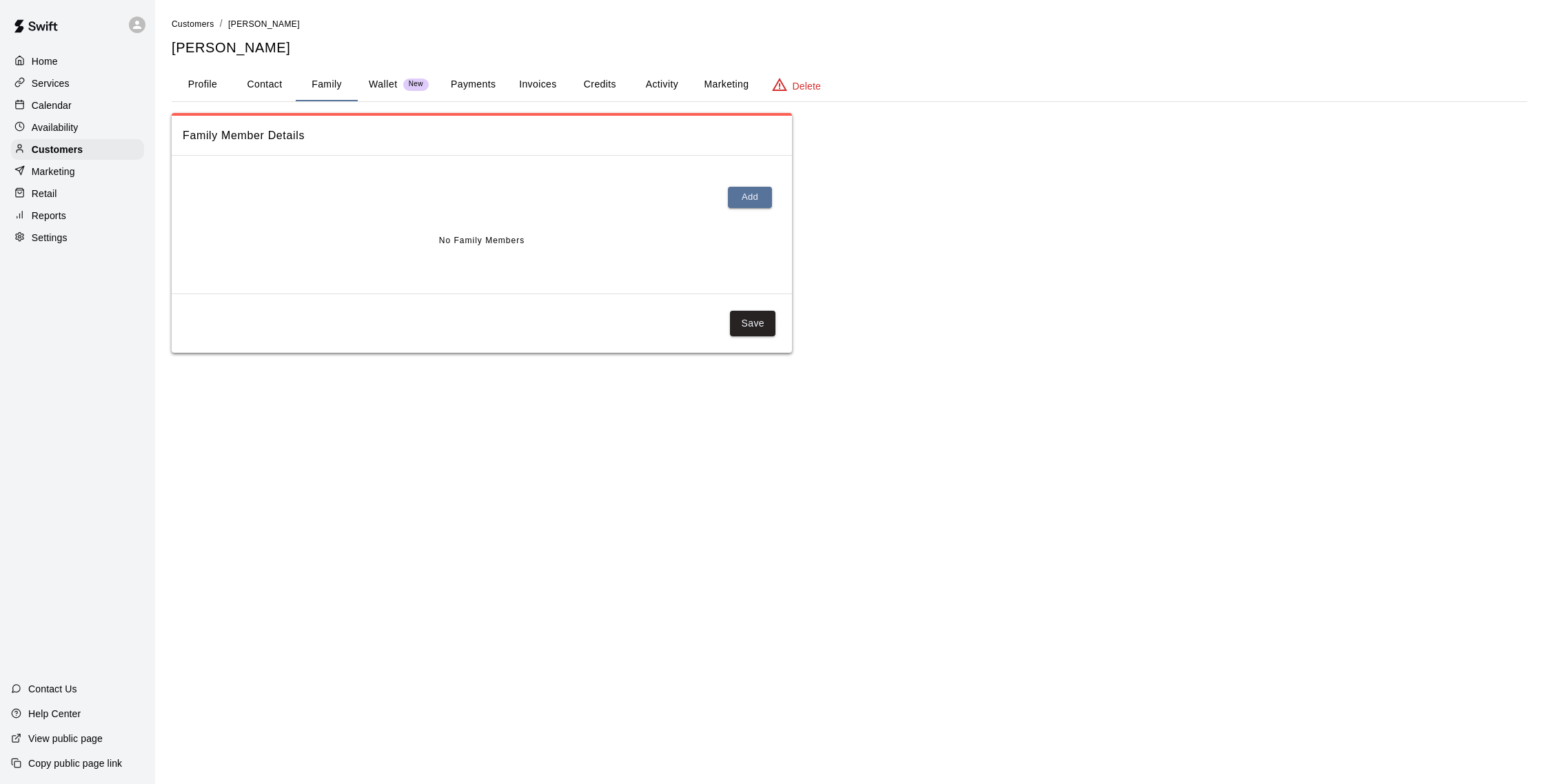
scroll to position [0, 0]
click at [60, 102] on p "Calendar" at bounding box center [52, 105] width 40 height 14
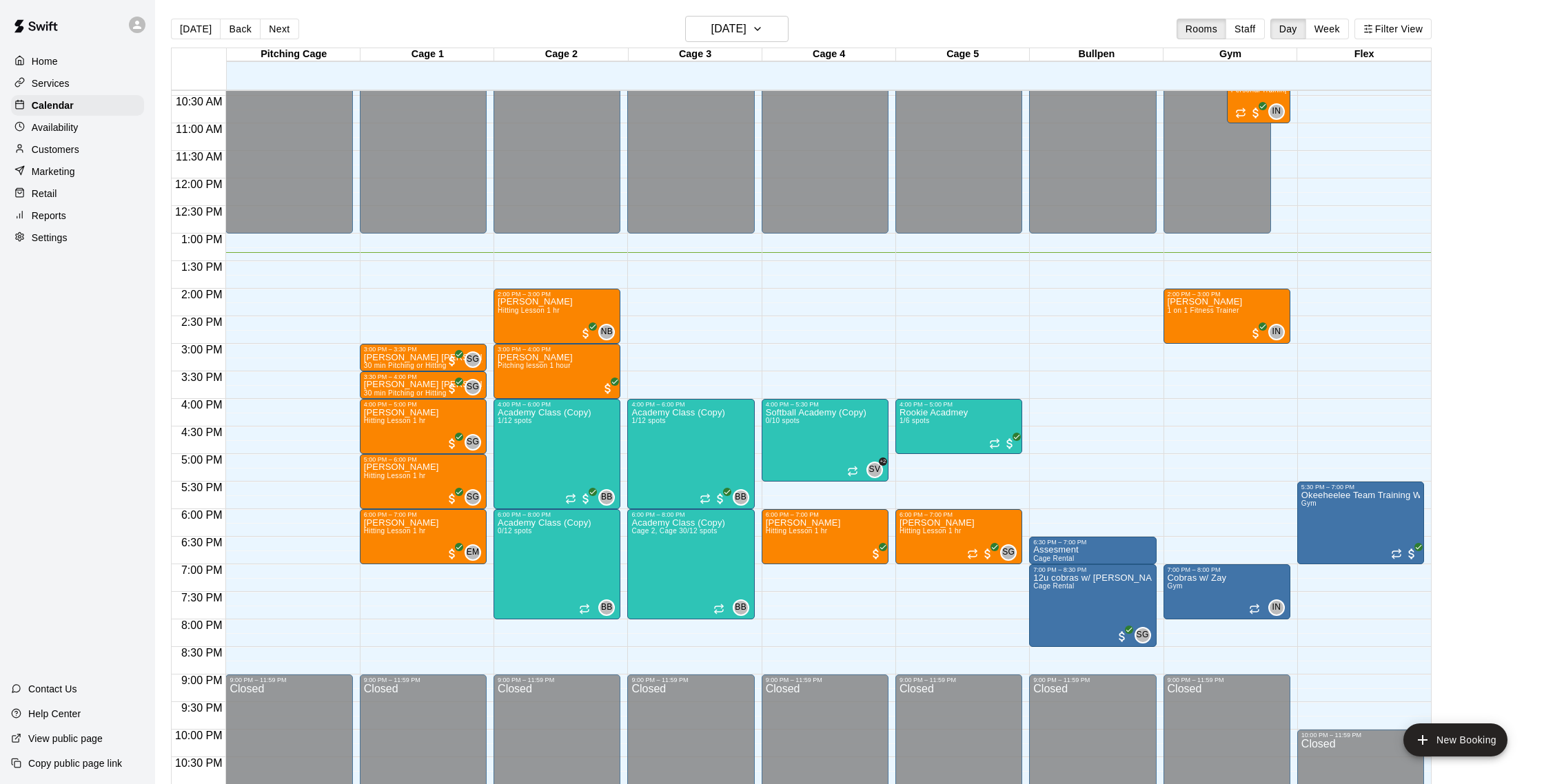
scroll to position [2, 0]
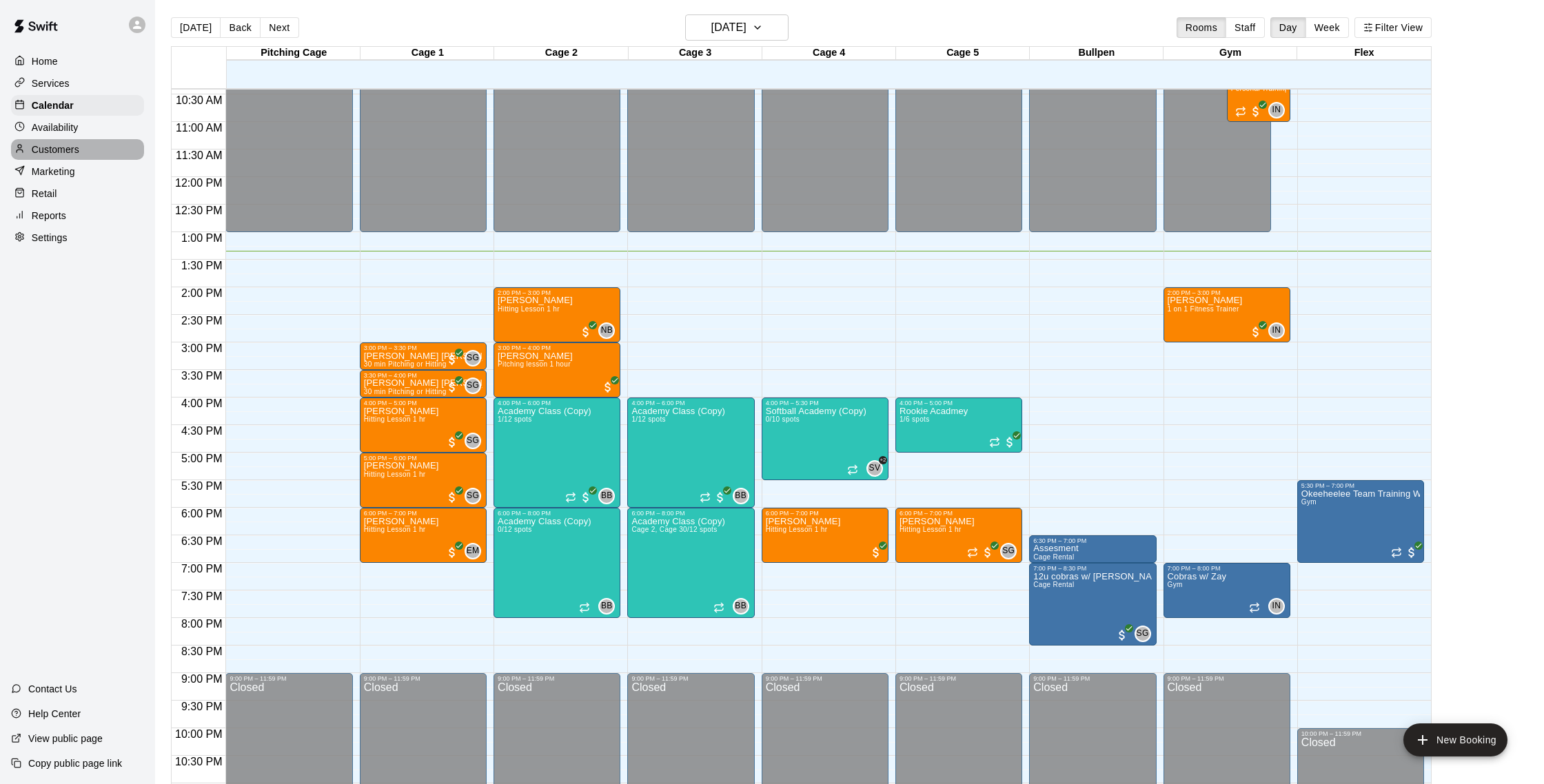
click at [95, 148] on div "Customers" at bounding box center [78, 149] width 133 height 20
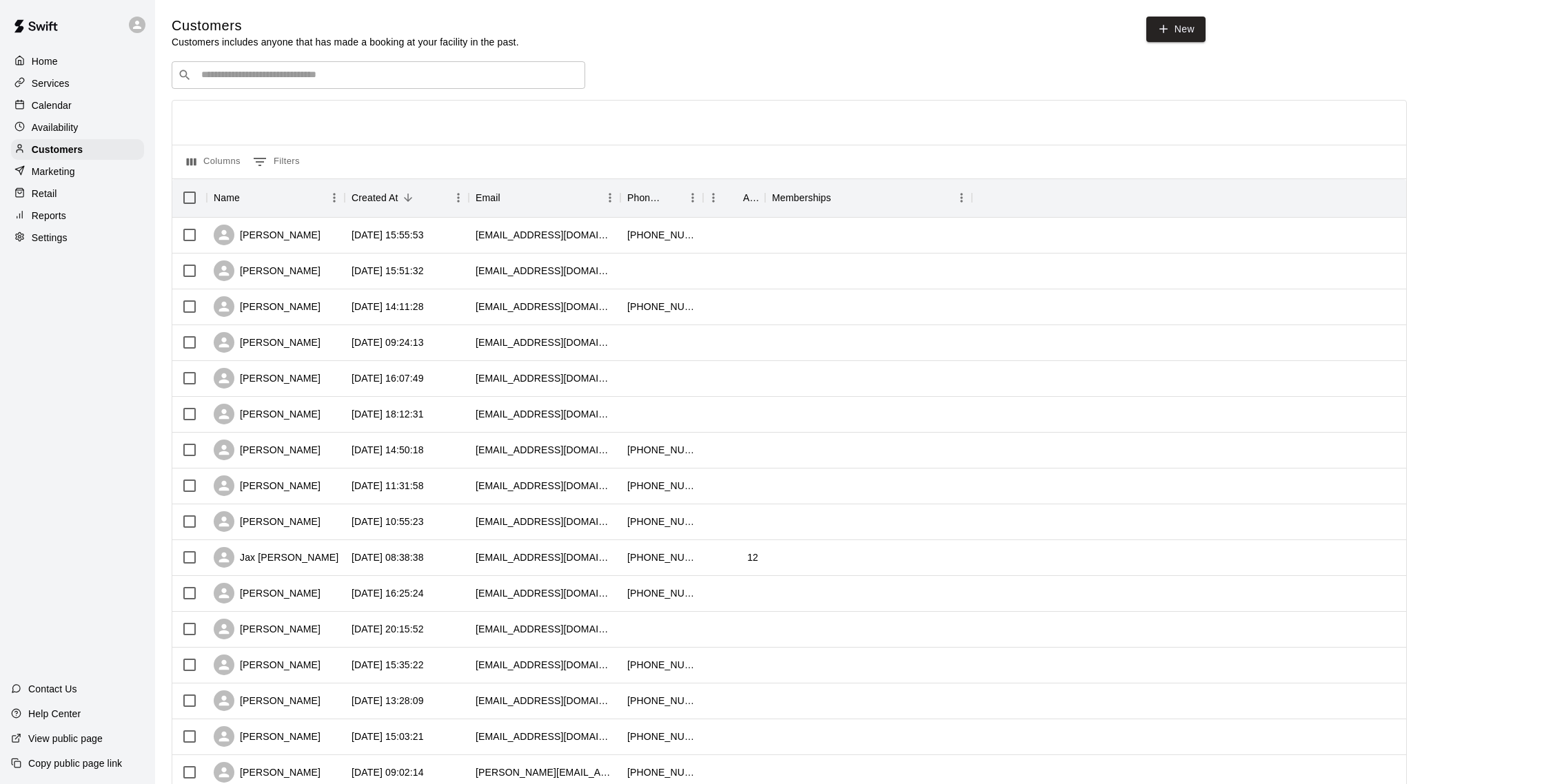
scroll to position [1, 0]
click at [495, 272] on div "[EMAIL_ADDRESS][DOMAIN_NAME]" at bounding box center [545, 270] width 138 height 14
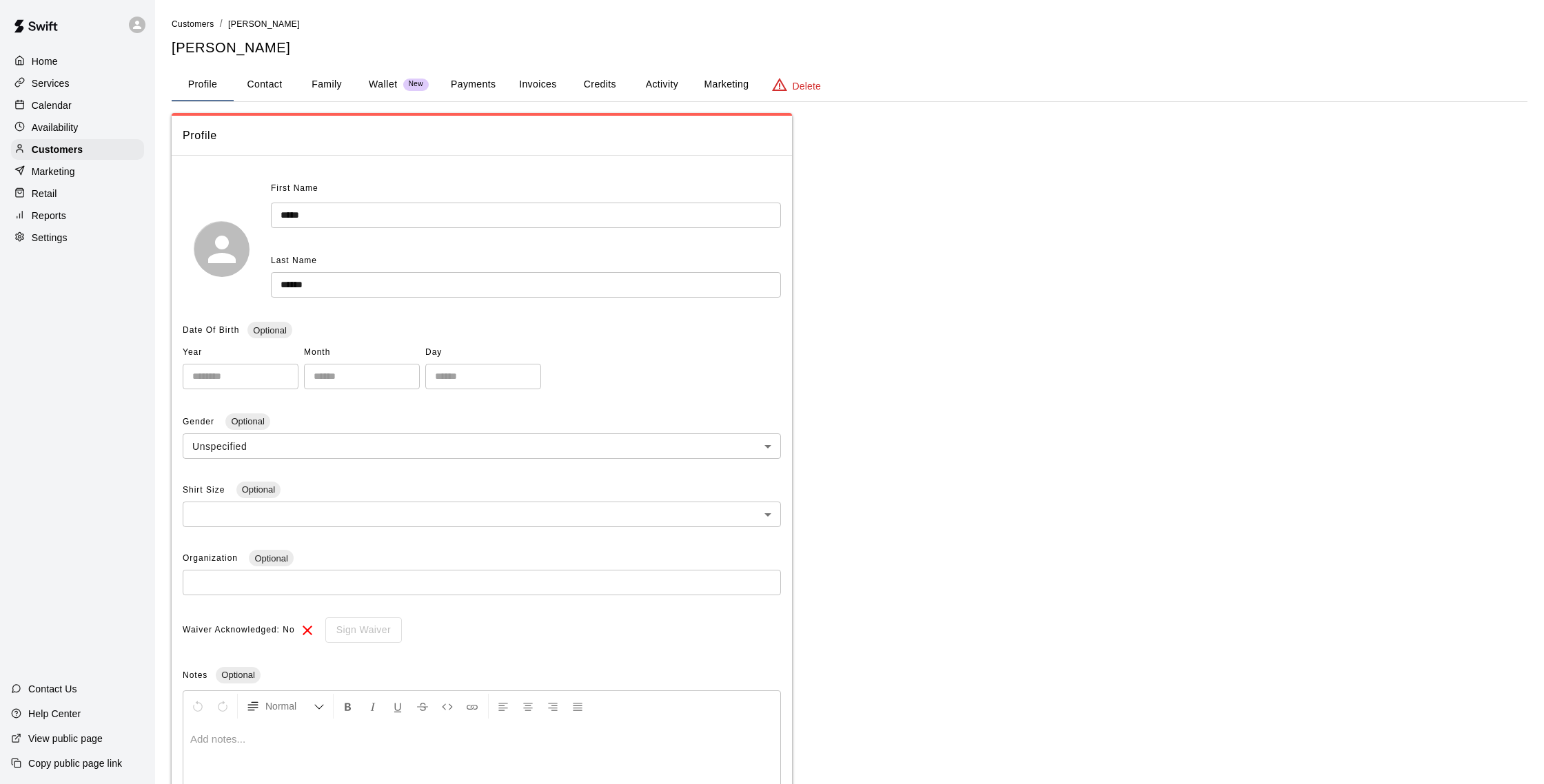
click at [261, 83] on button "Contact" at bounding box center [264, 85] width 62 height 33
select select "**"
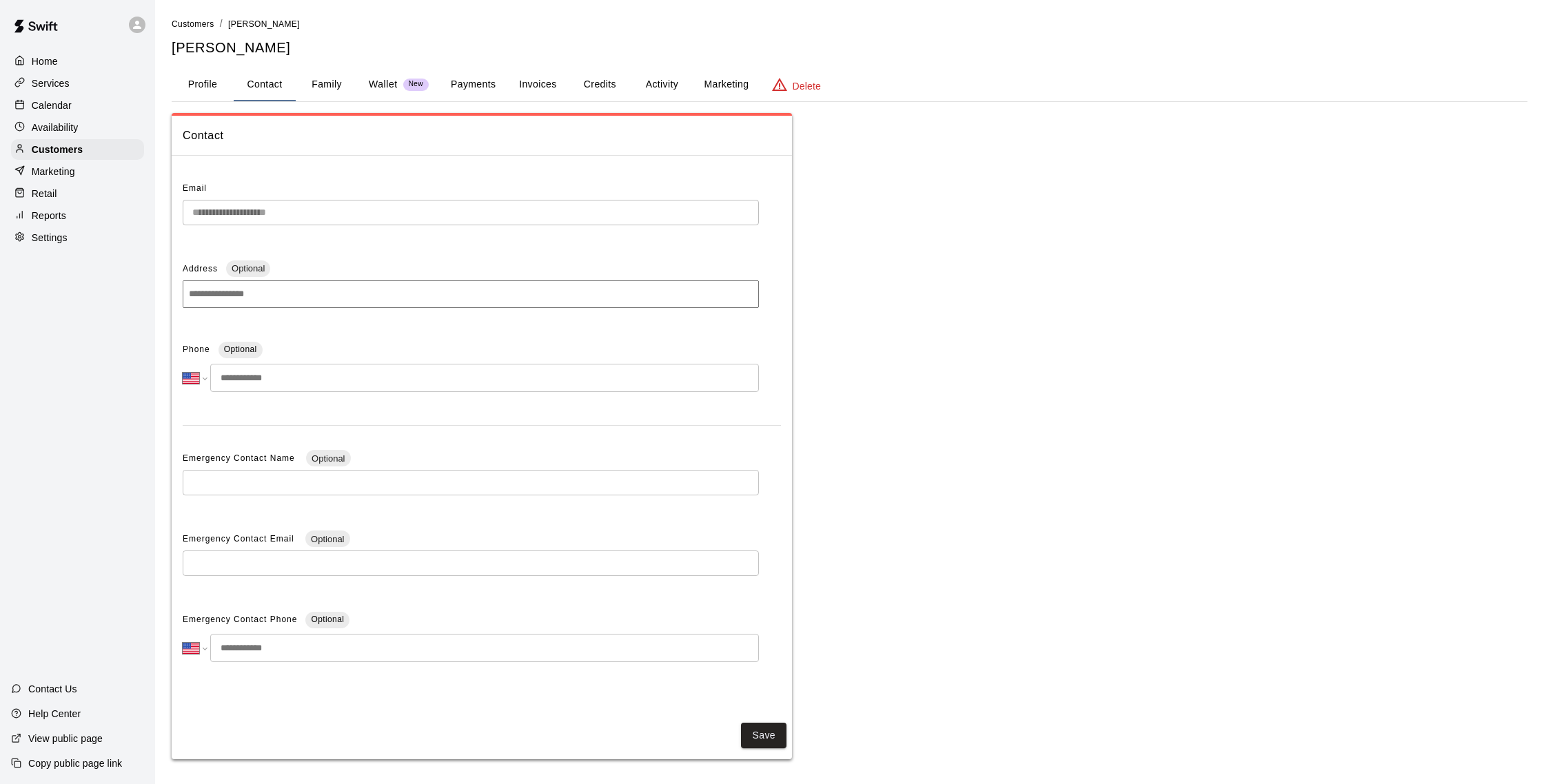
scroll to position [1, 0]
click at [161, 216] on div "**********" at bounding box center [849, 387] width 1378 height 743
